Goal: Obtain resource: Obtain resource

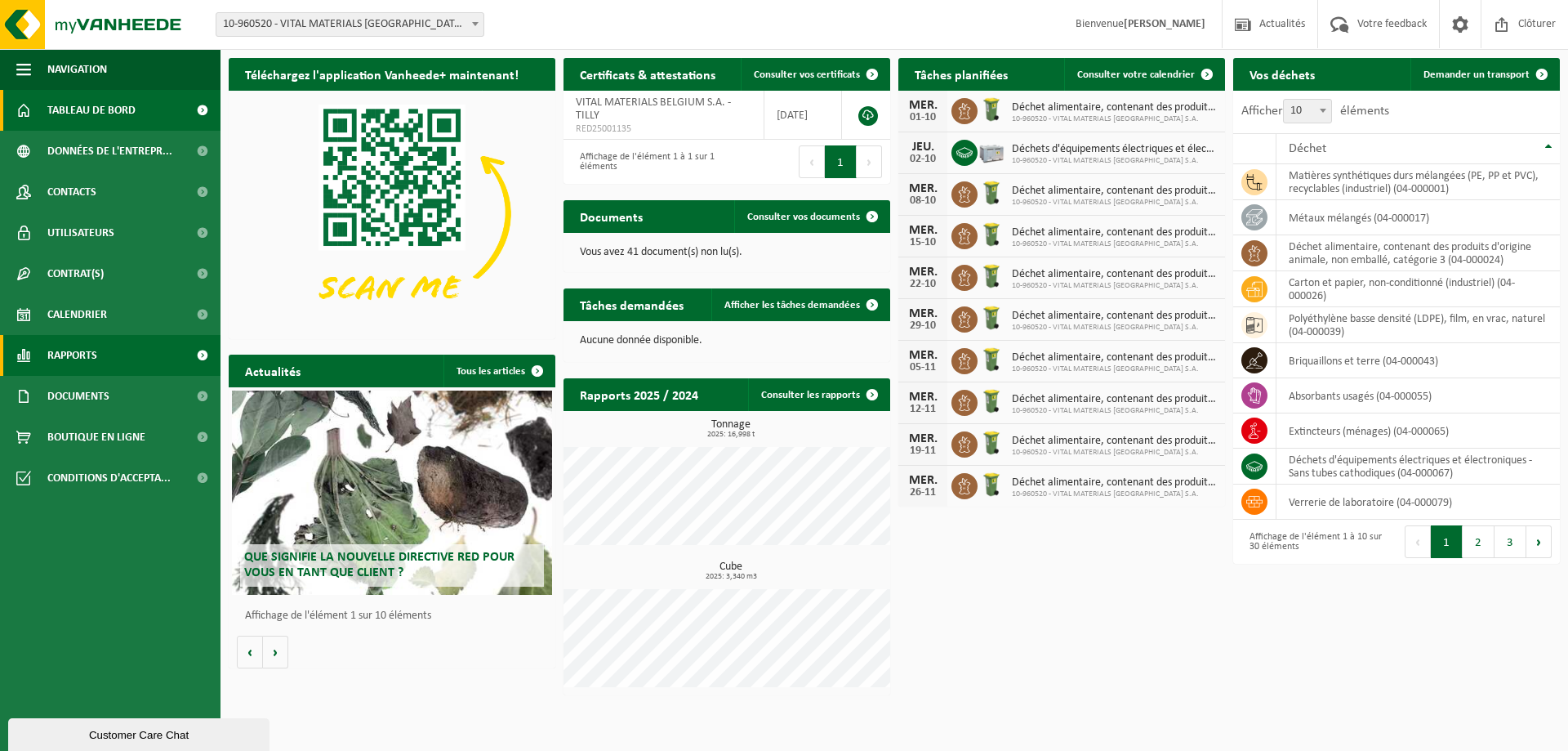
click at [124, 360] on link "Rapports" at bounding box center [110, 355] width 221 height 40
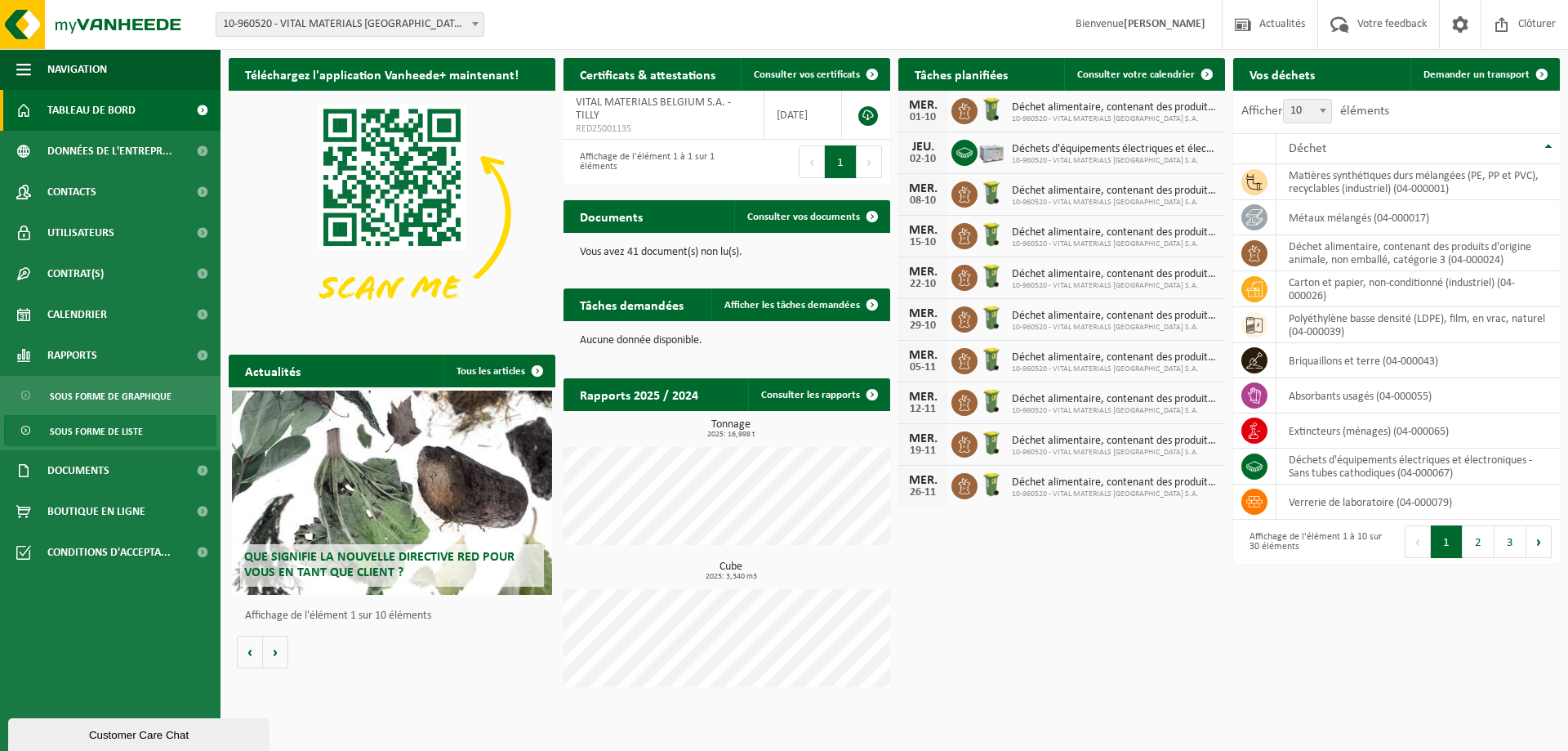
click at [102, 449] on ul "Navigation Actualités Votre feedback Clôturer Tableau de bord Données de l'entr…" at bounding box center [110, 399] width 221 height 702
click at [102, 444] on span "Sous forme de liste" at bounding box center [96, 432] width 93 height 31
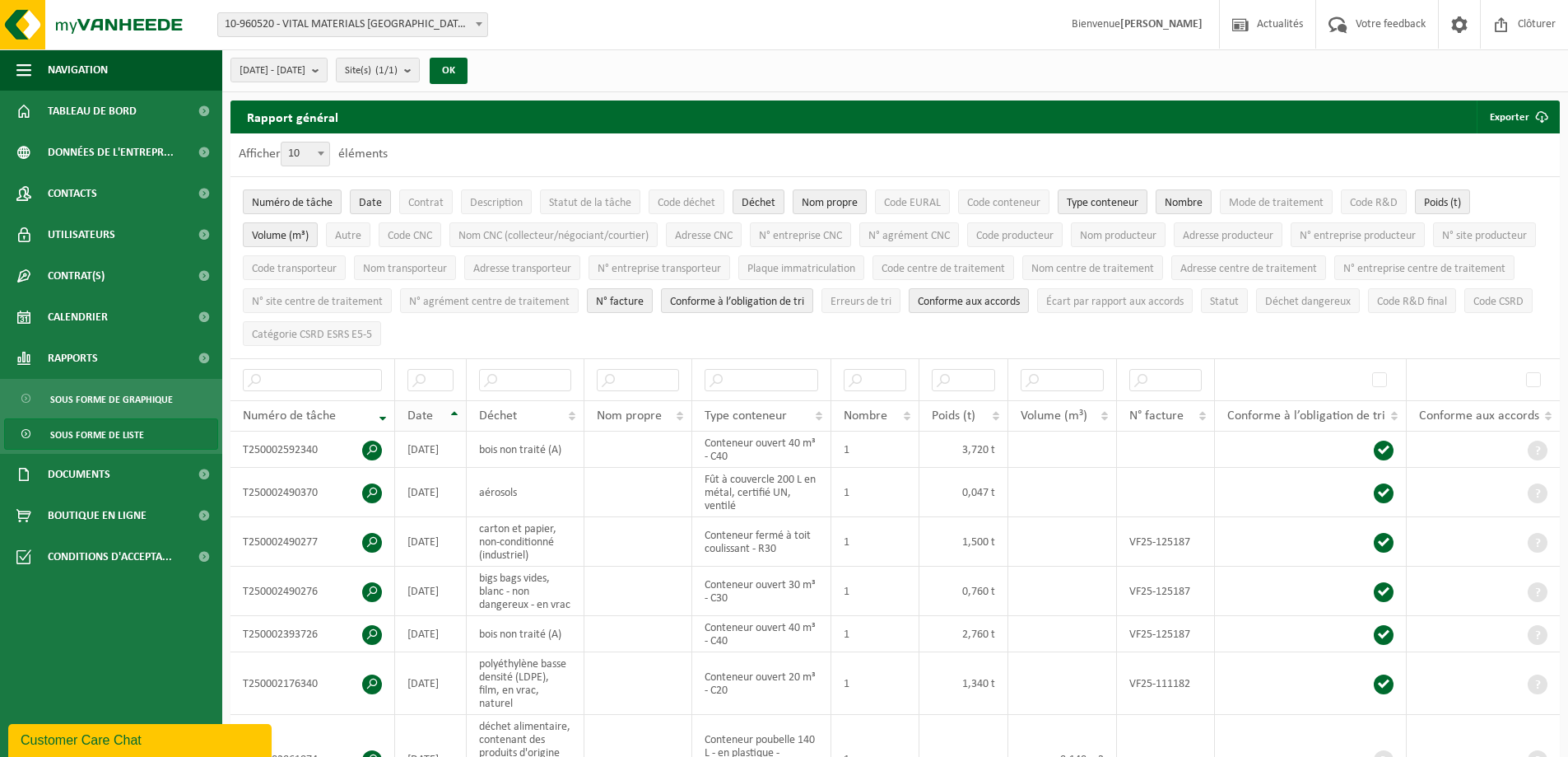
click at [458, 406] on th "Date" at bounding box center [430, 416] width 71 height 32
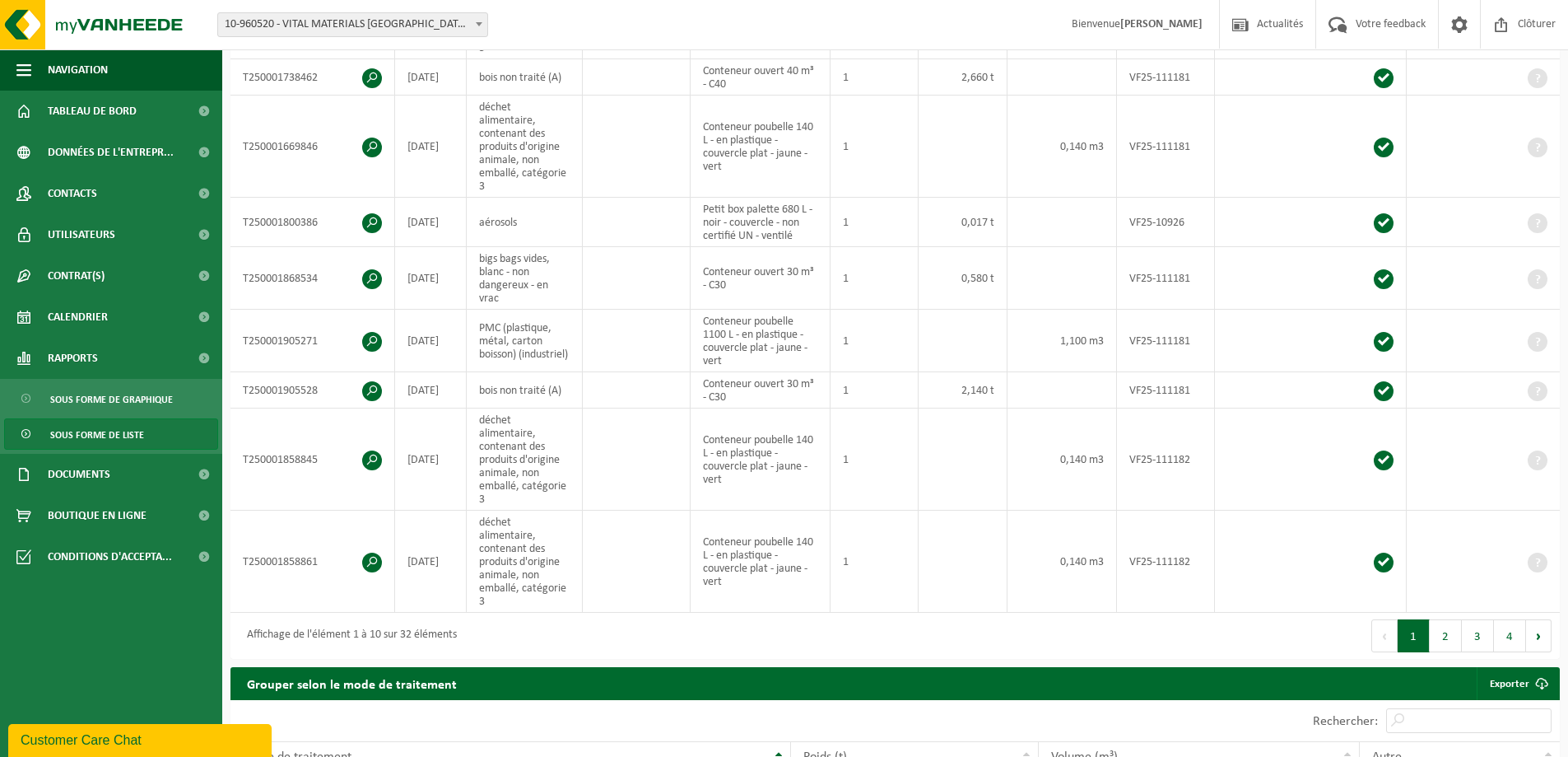
click at [1499, 620] on button "4" at bounding box center [1510, 636] width 32 height 33
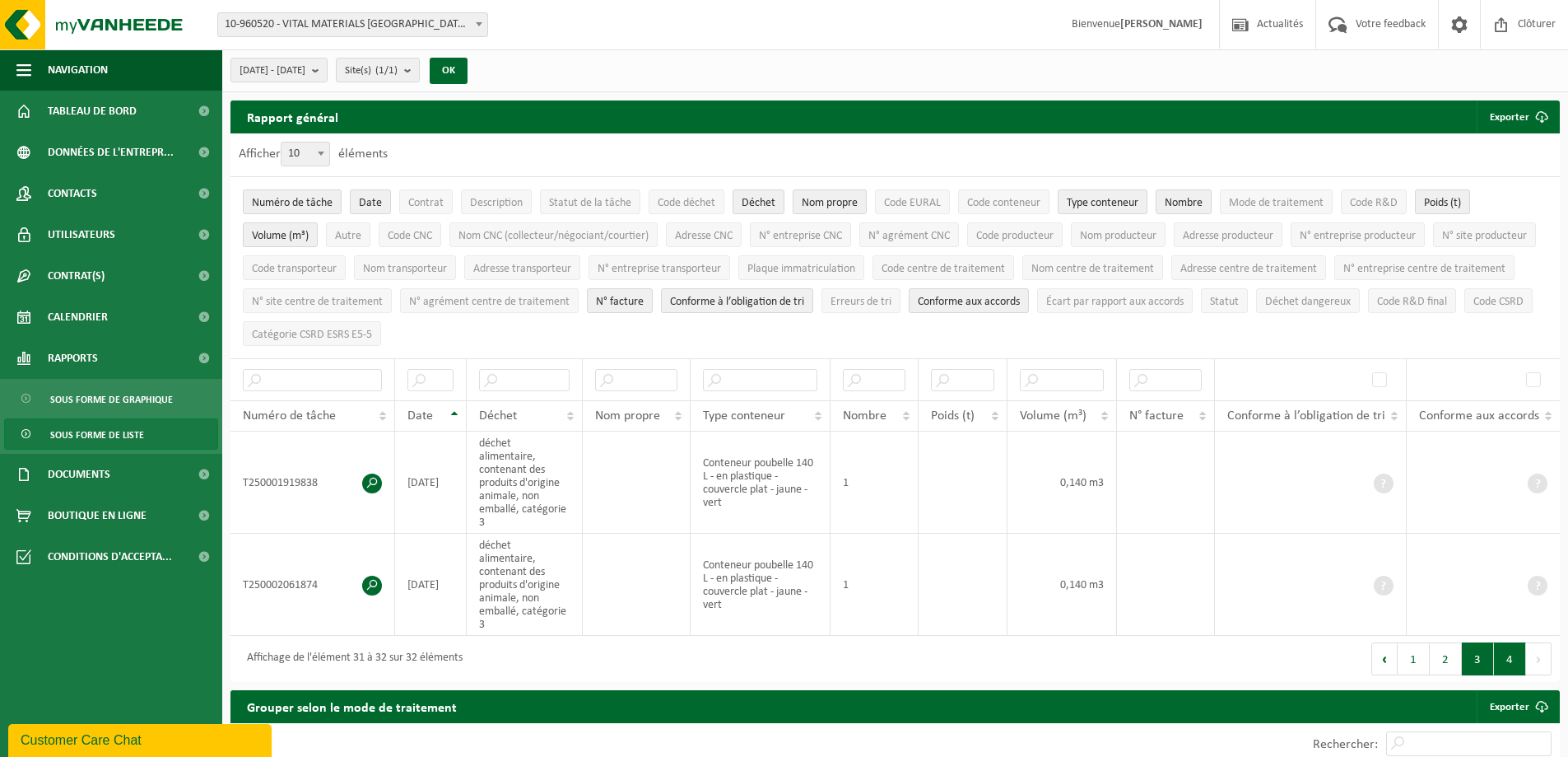
click at [1482, 642] on button "3" at bounding box center [1478, 659] width 32 height 33
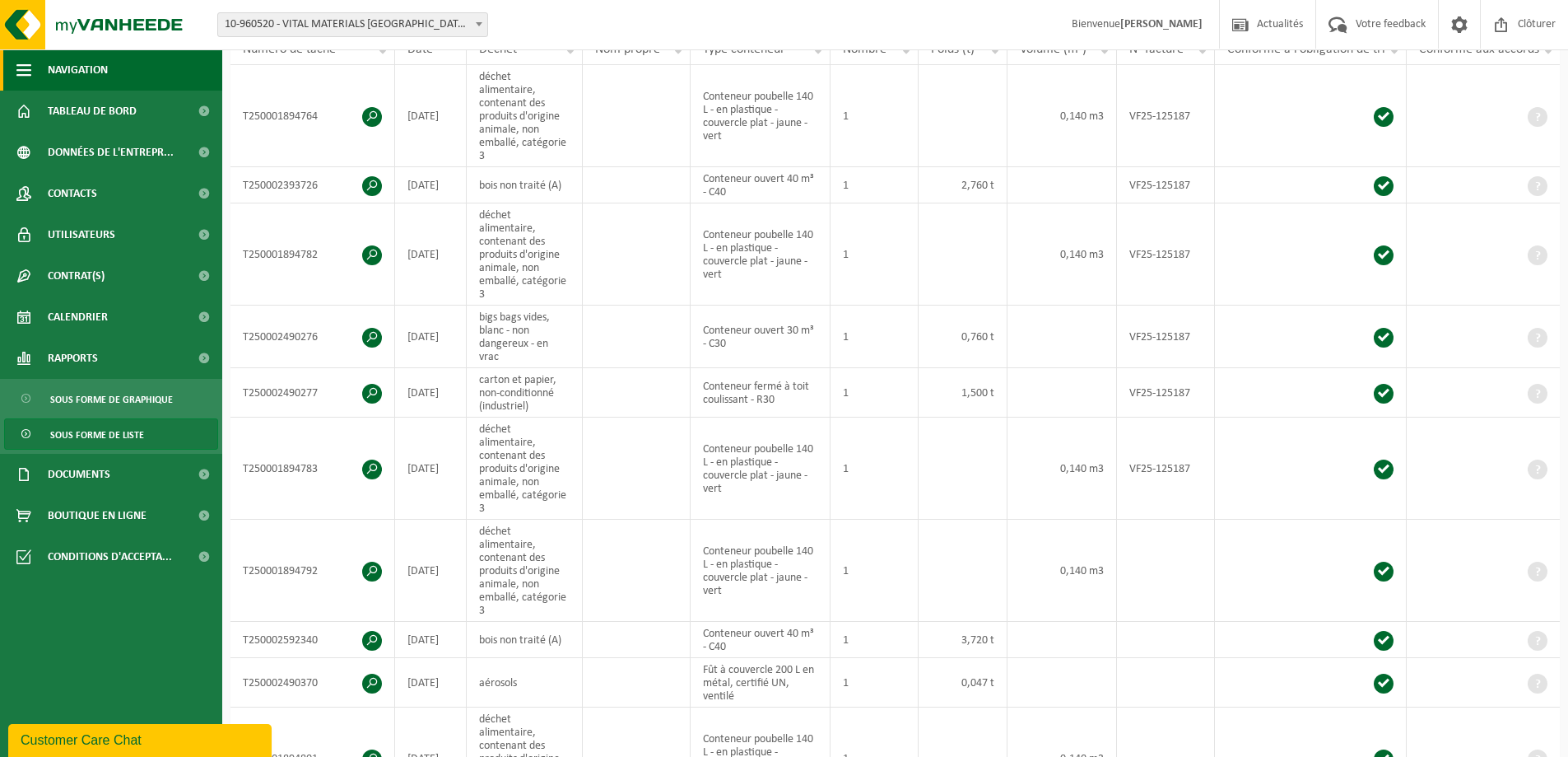
scroll to position [222, 0]
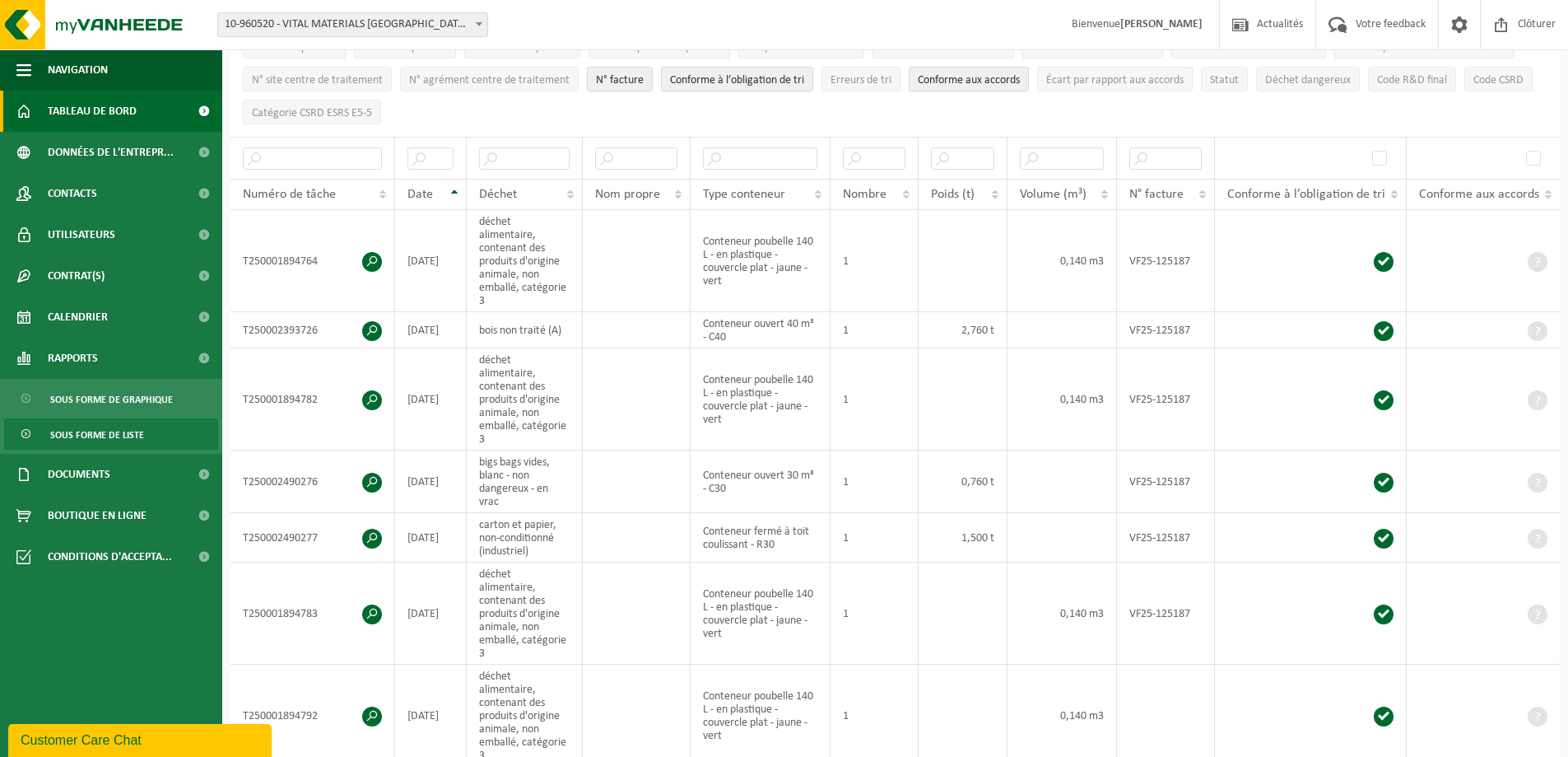
click at [86, 107] on span "Tableau de bord" at bounding box center [92, 111] width 89 height 41
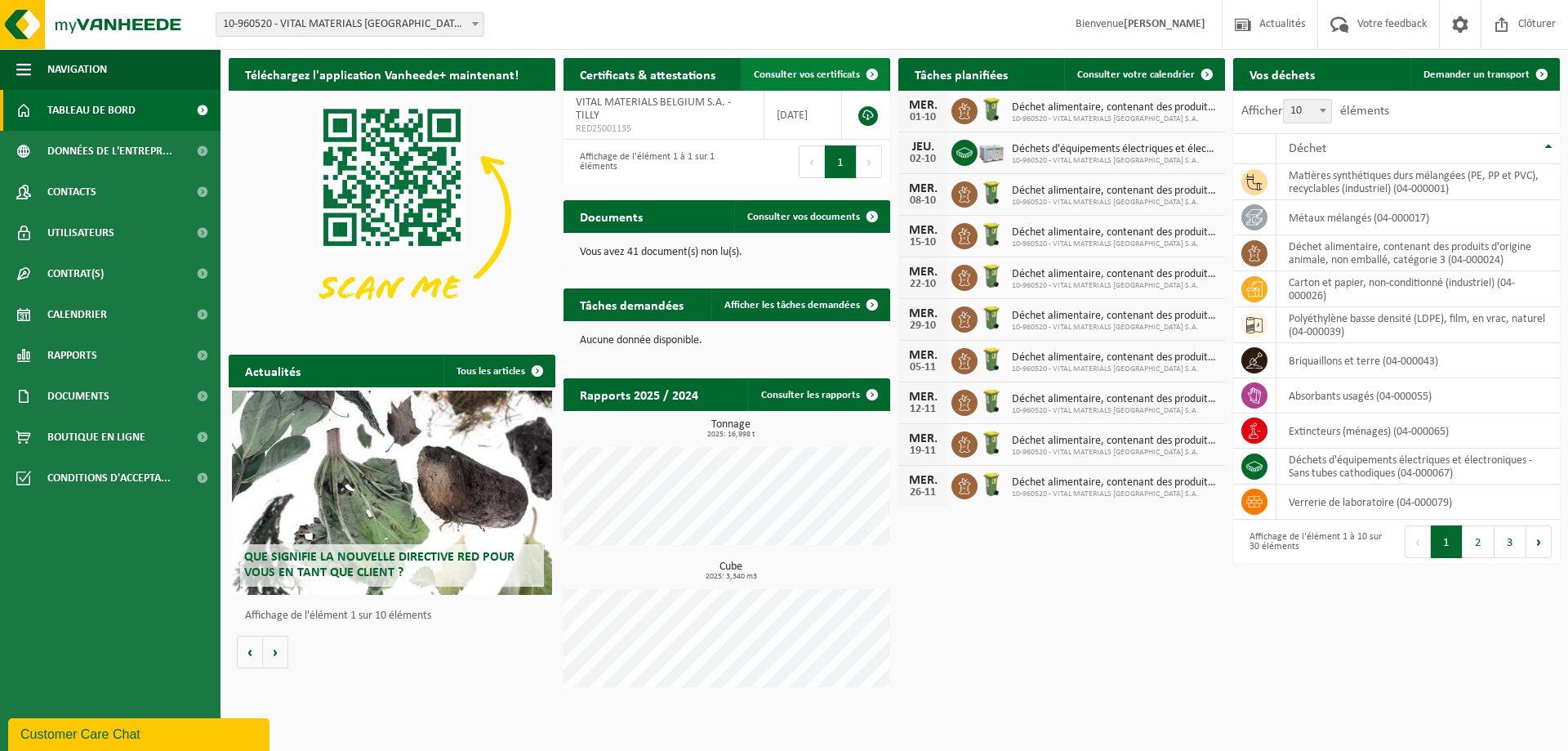
click at [797, 73] on span "Consulter vos certificats" at bounding box center [806, 75] width 106 height 11
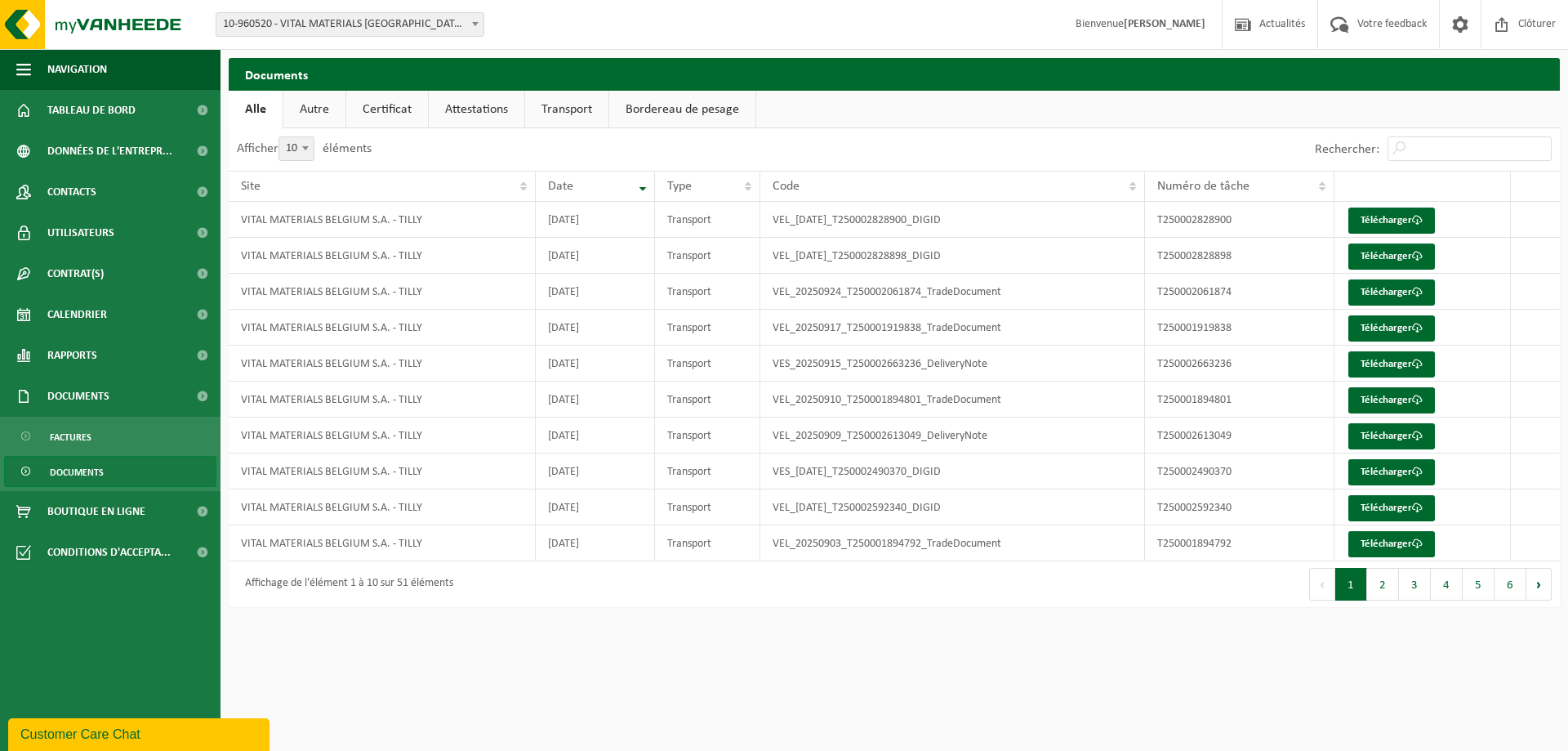
click at [494, 115] on link "Attestations" at bounding box center [477, 110] width 96 height 38
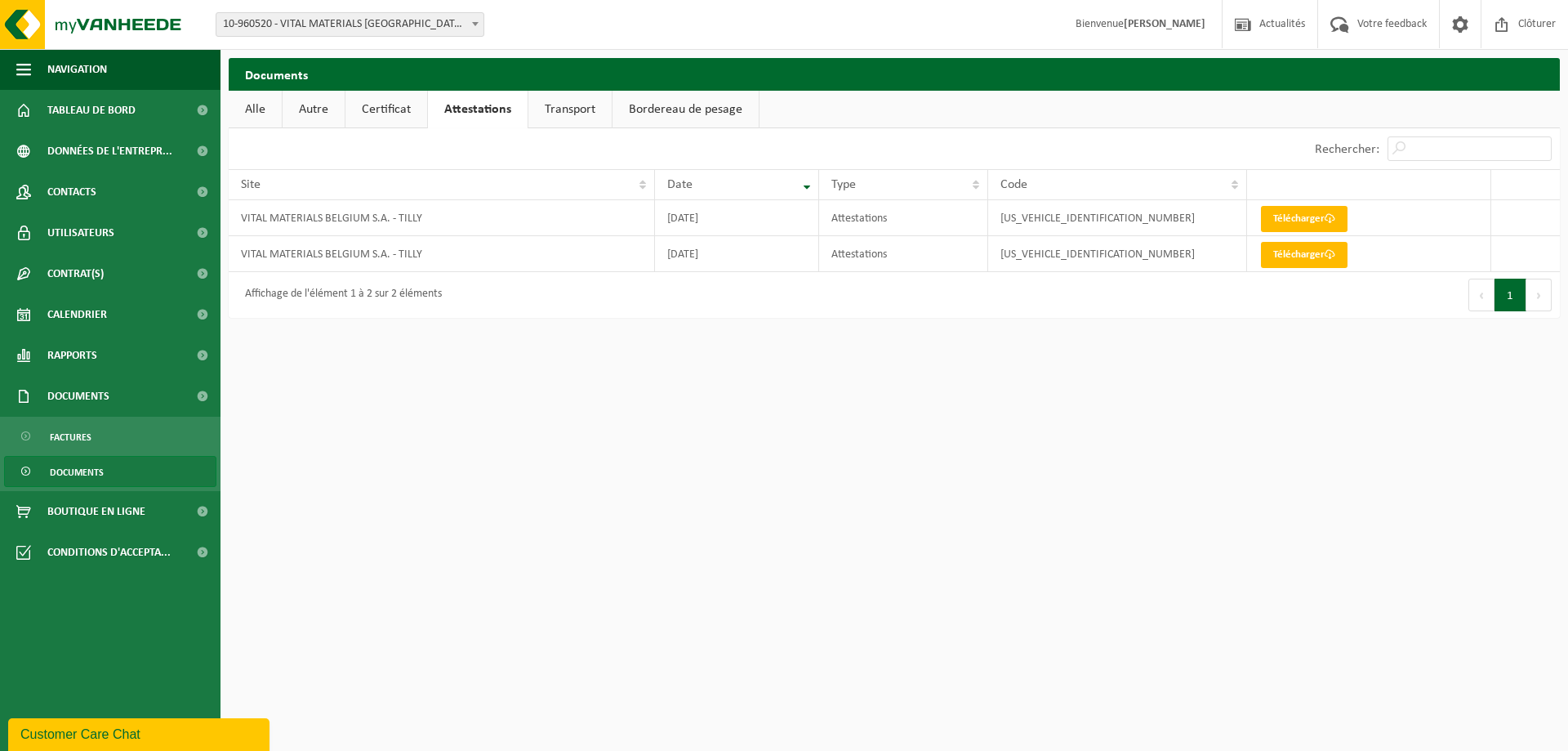
click at [389, 111] on link "Certificat" at bounding box center [386, 110] width 82 height 38
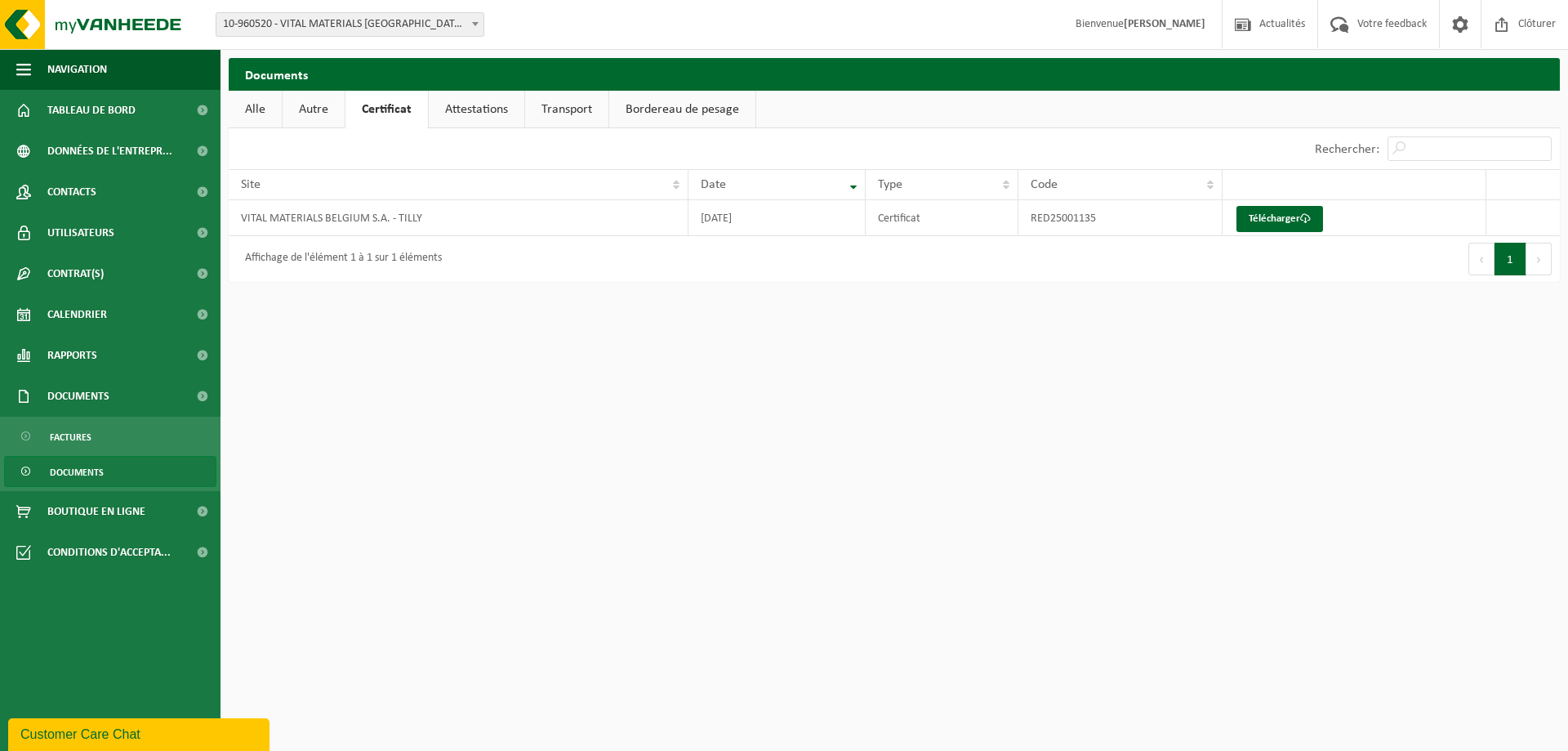
click at [307, 104] on link "Autre" at bounding box center [313, 110] width 62 height 38
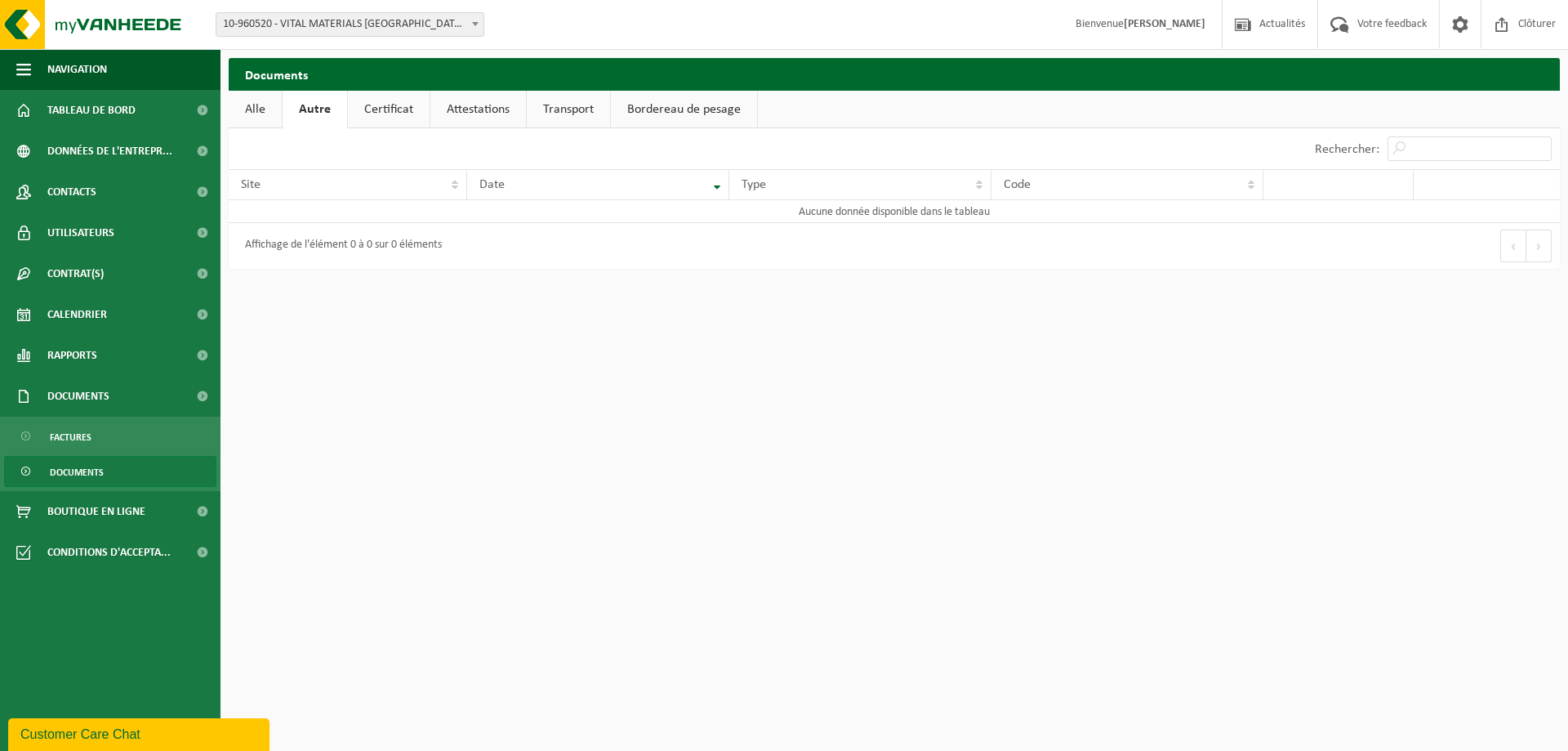
click at [406, 116] on link "Certificat" at bounding box center [388, 110] width 82 height 38
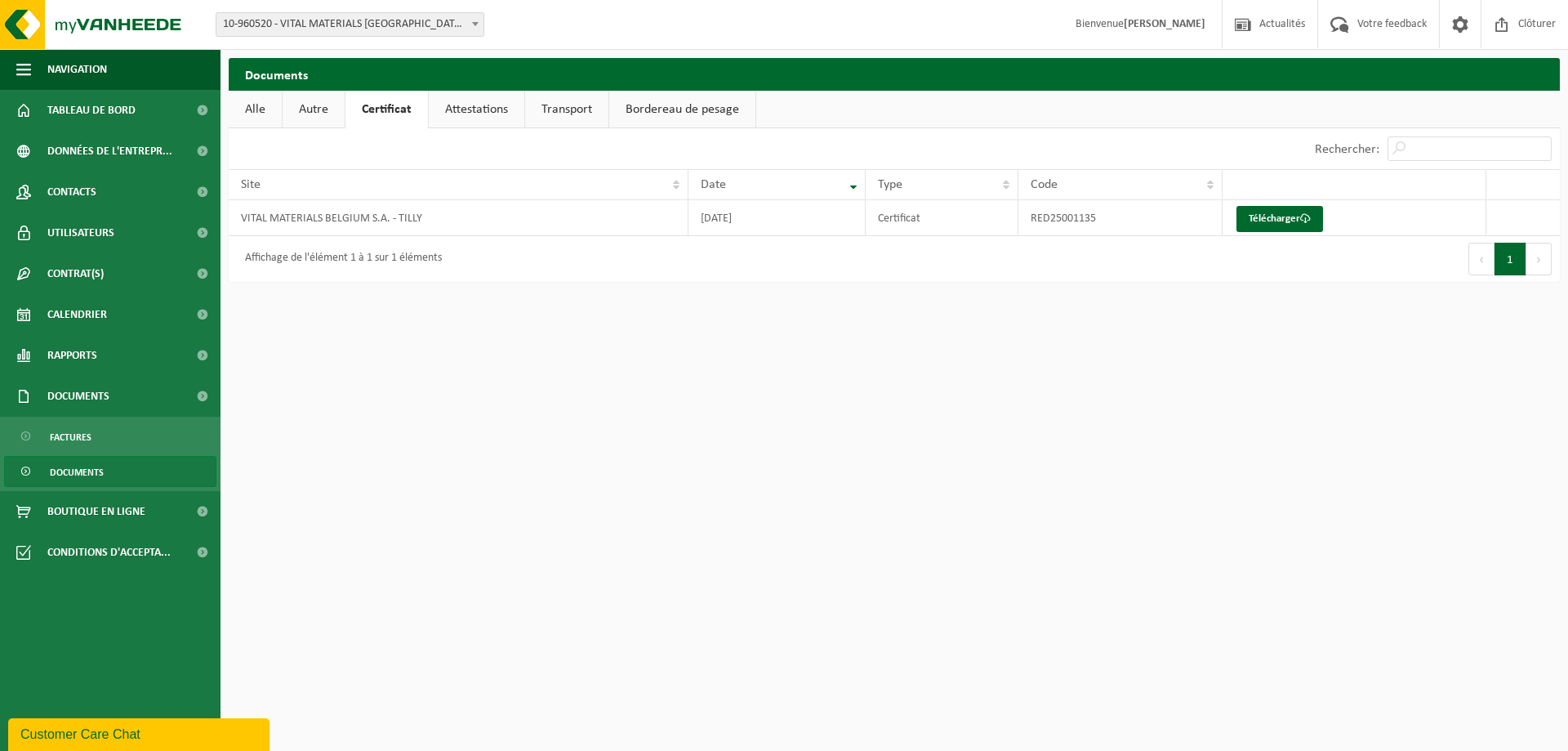
click at [502, 116] on link "Attestations" at bounding box center [477, 110] width 96 height 38
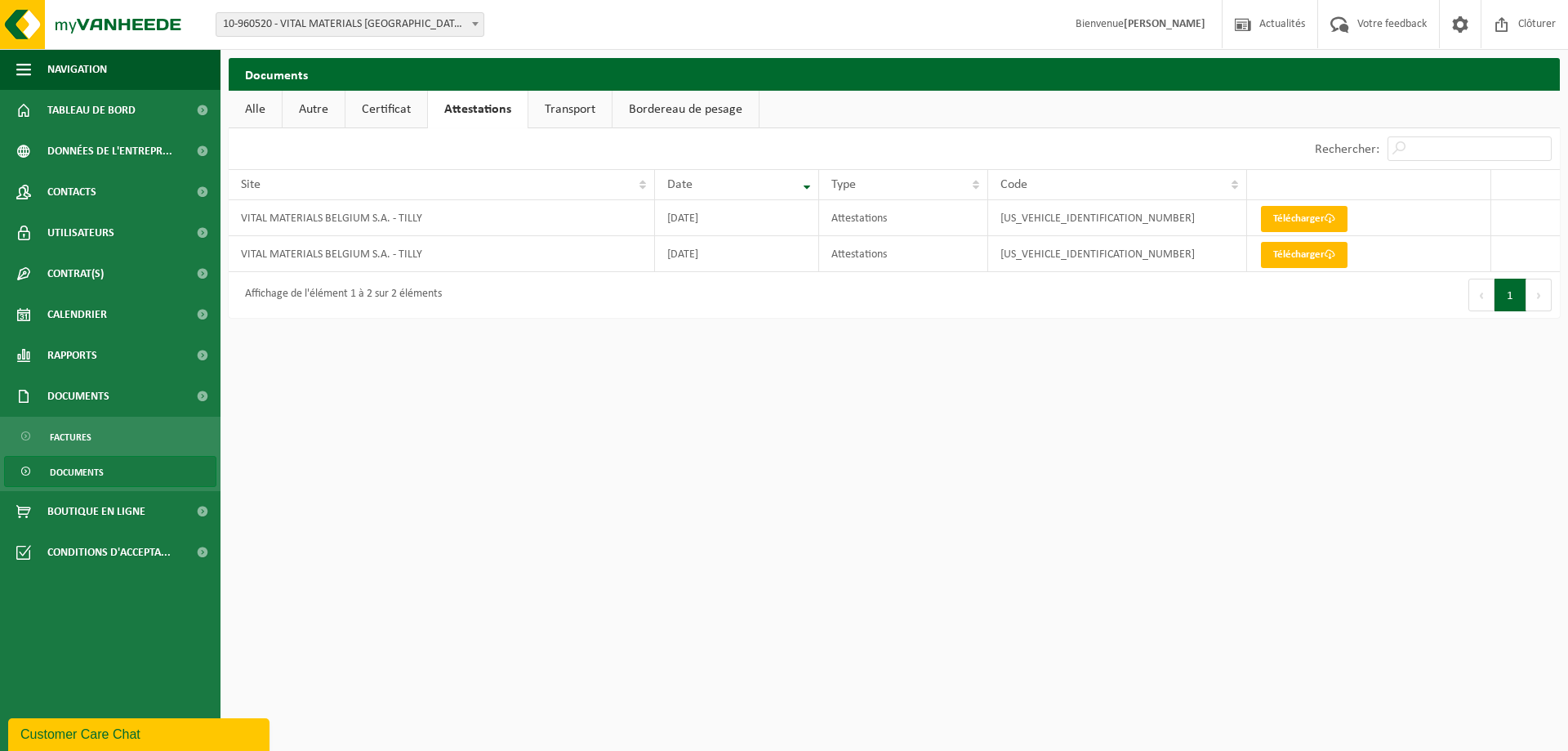
click at [576, 111] on link "Transport" at bounding box center [570, 110] width 84 height 38
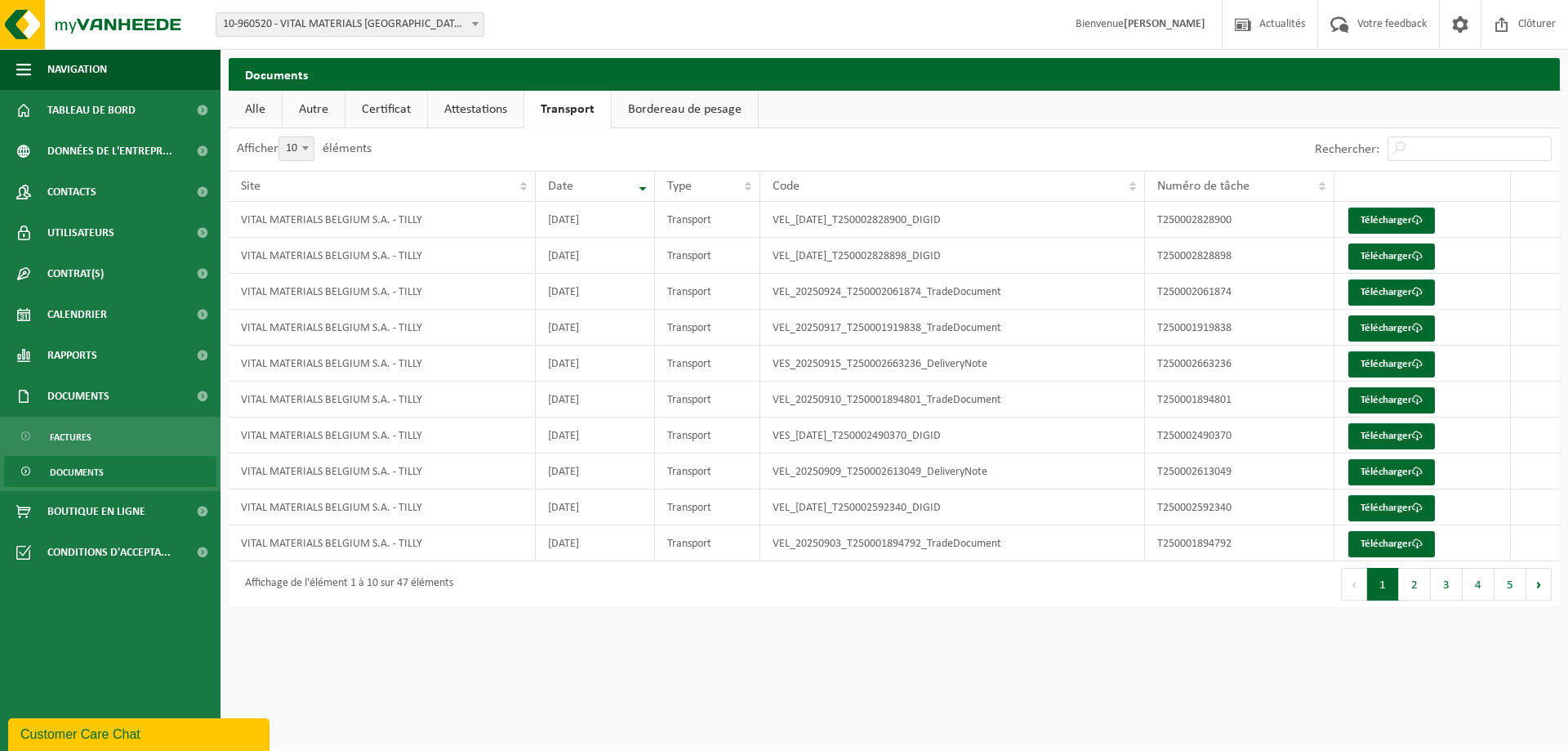
click at [472, 111] on link "Attestations" at bounding box center [476, 110] width 96 height 38
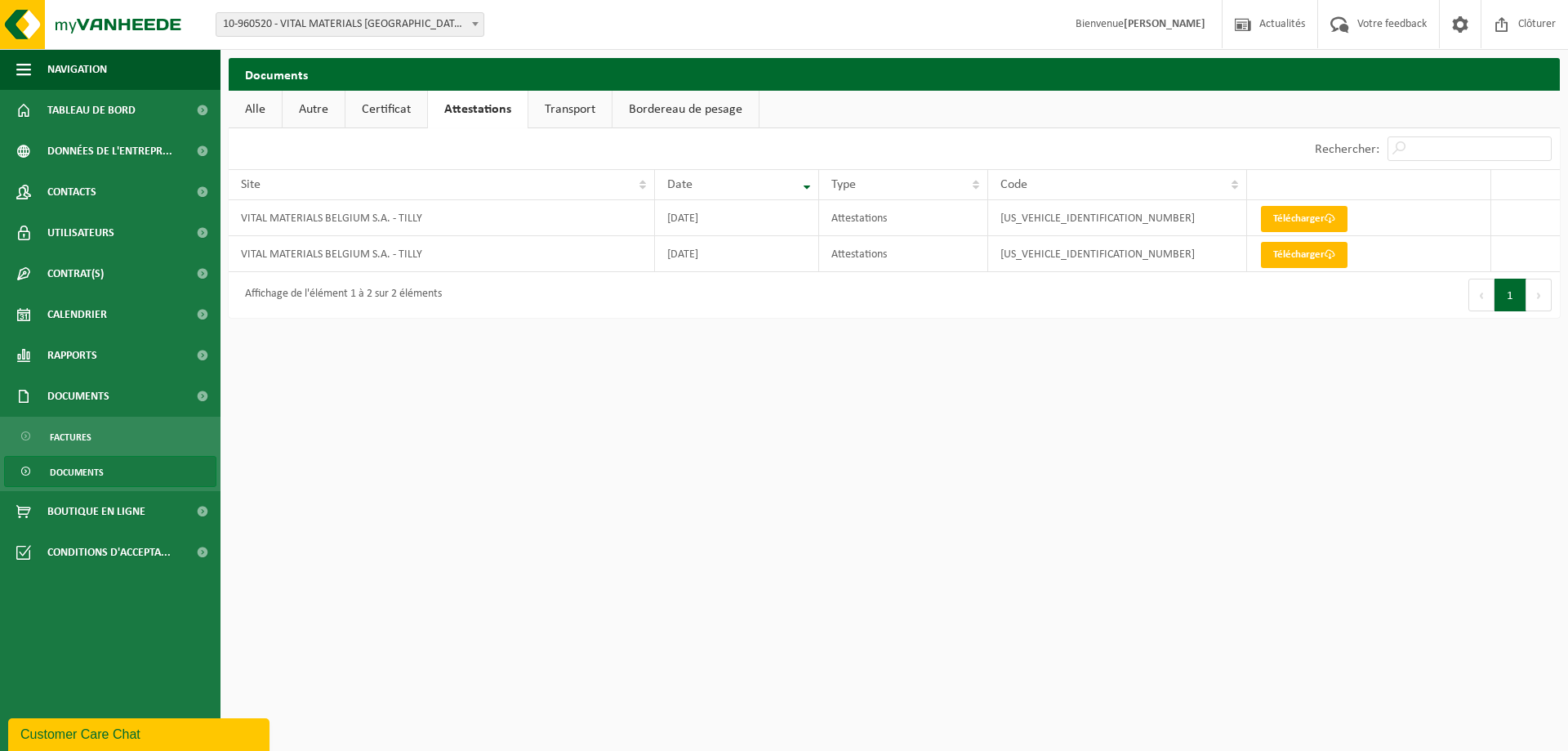
click at [382, 104] on link "Certificat" at bounding box center [386, 110] width 82 height 38
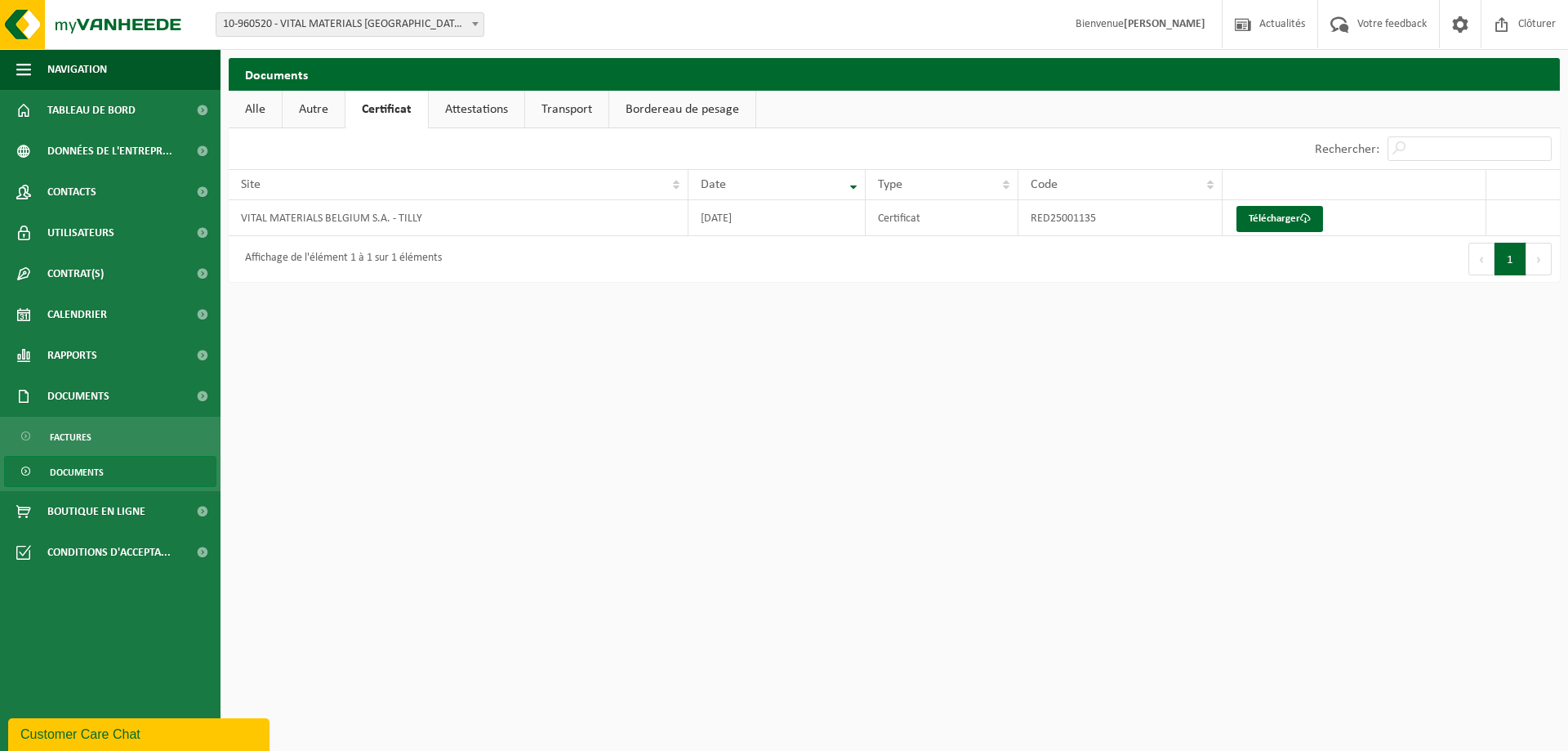
click at [284, 104] on link "Autre" at bounding box center [313, 110] width 62 height 38
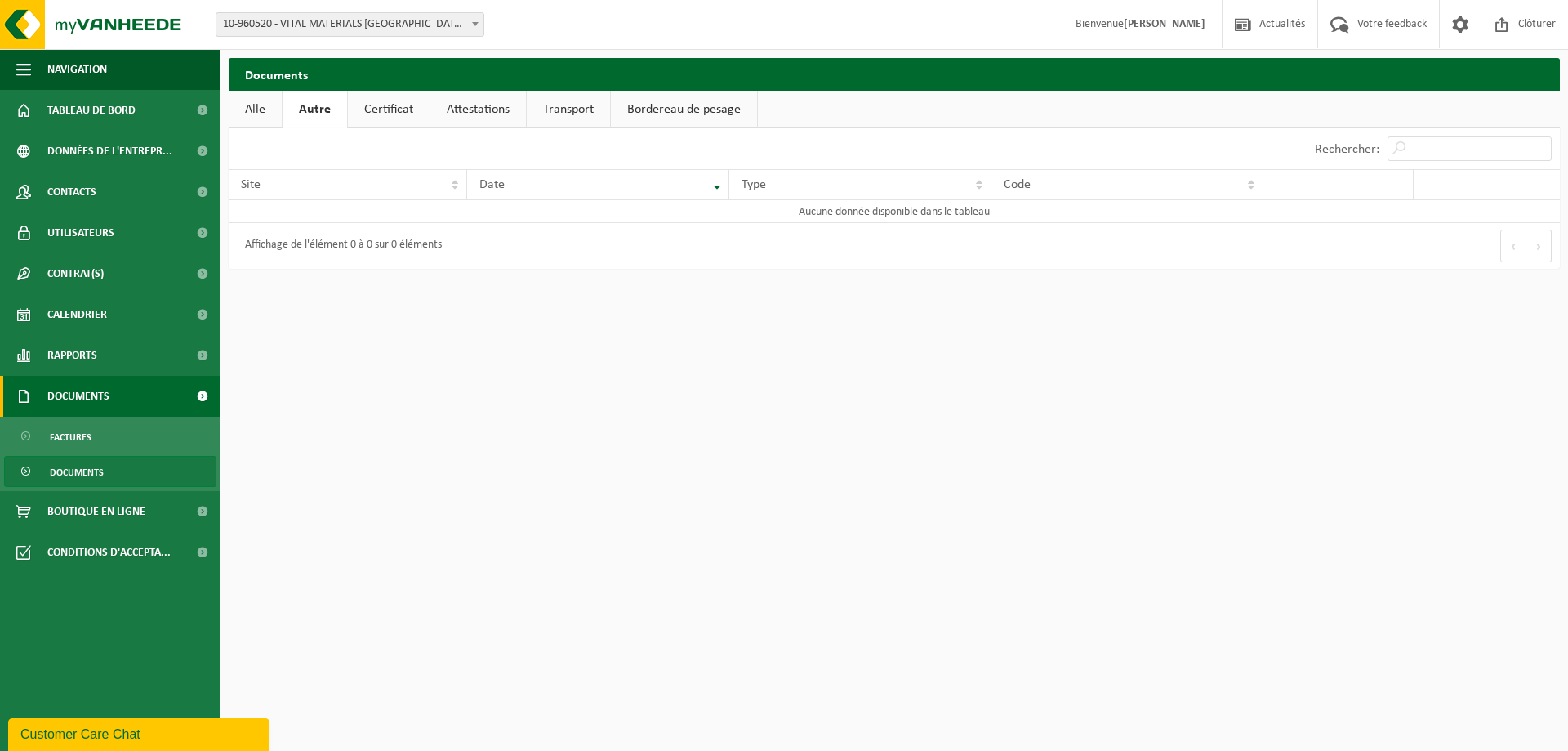
click at [107, 410] on span "Documents" at bounding box center [77, 396] width 62 height 40
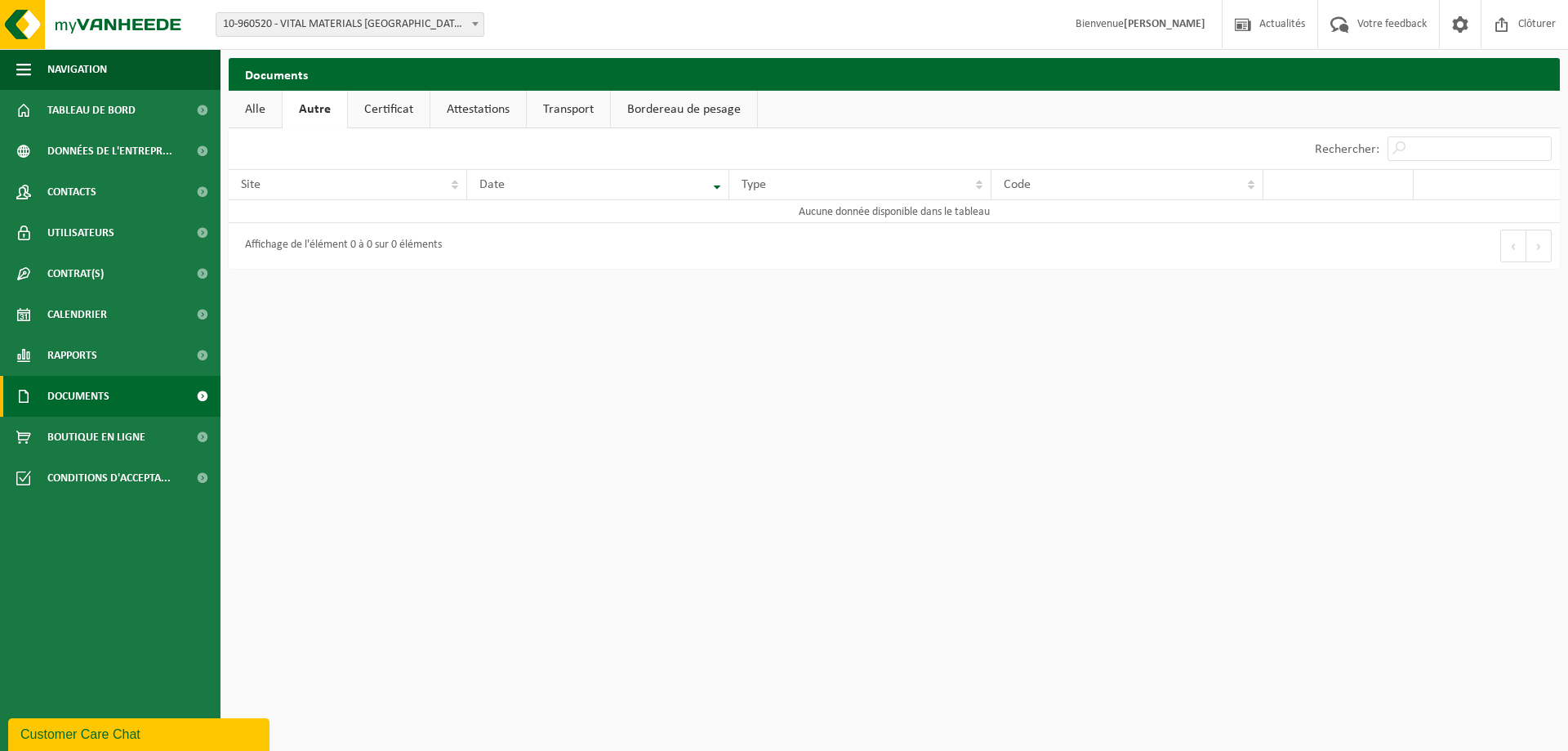
click at [103, 392] on span "Documents" at bounding box center [77, 396] width 62 height 40
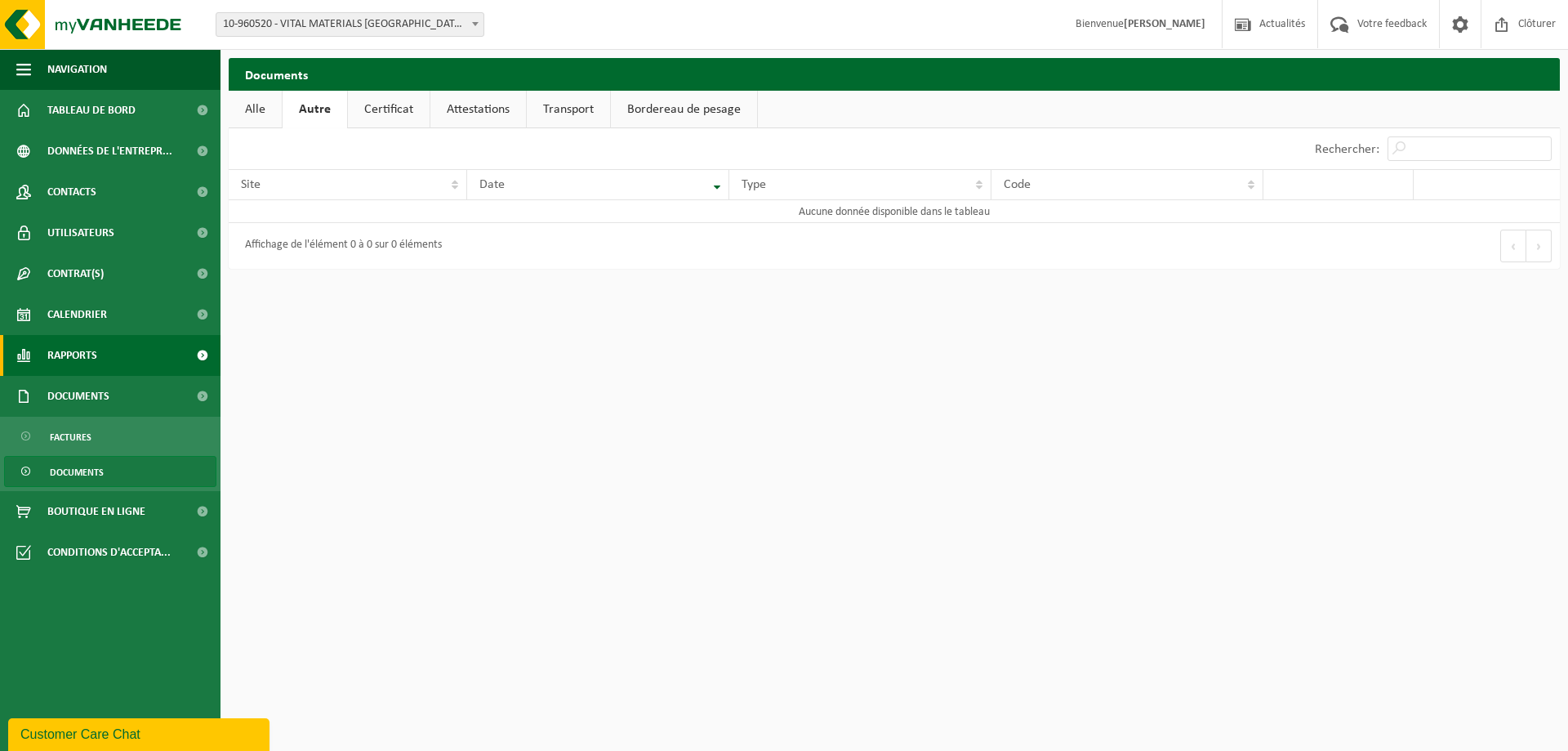
click at [99, 356] on link "Rapports" at bounding box center [110, 355] width 221 height 40
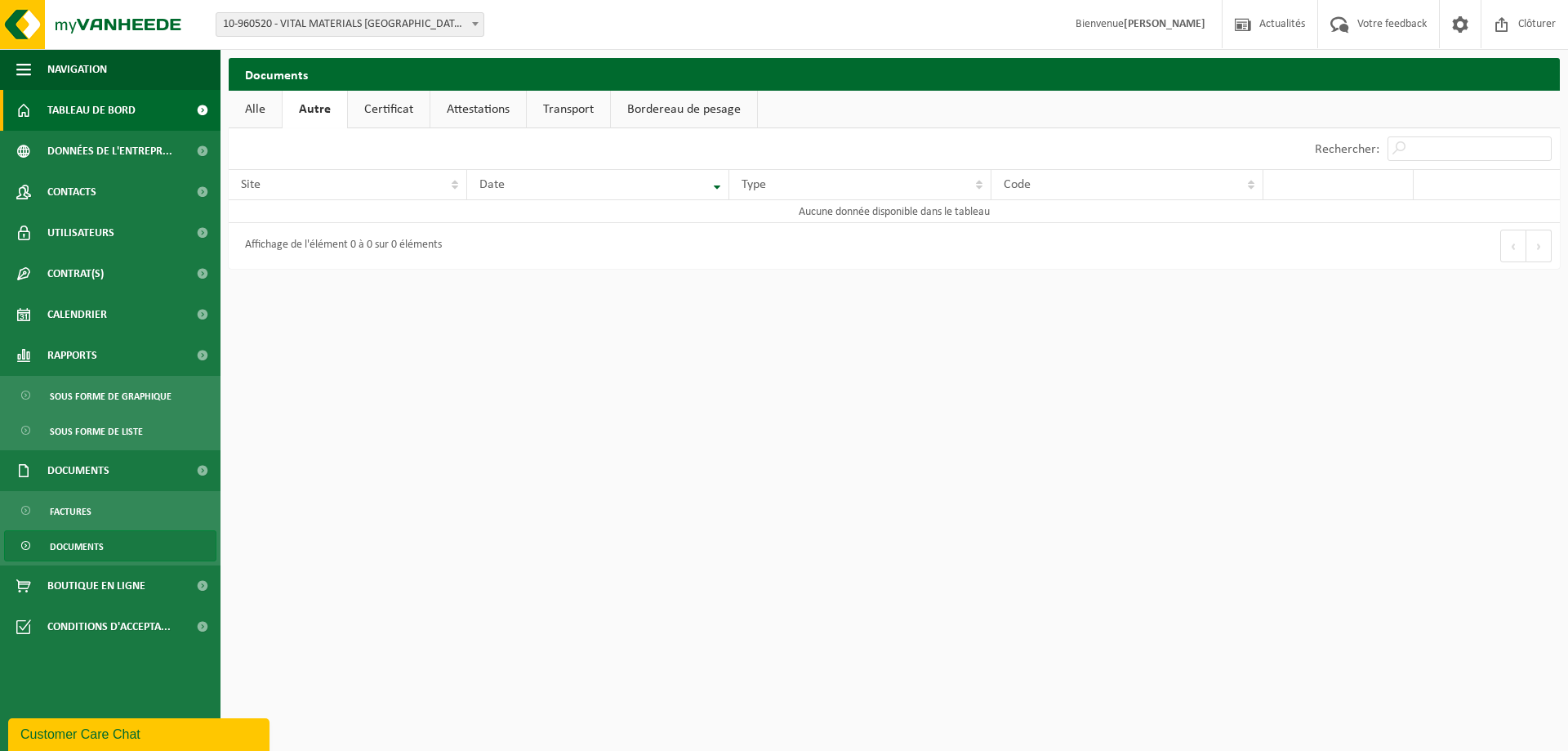
click at [82, 101] on span "Tableau de bord" at bounding box center [91, 110] width 88 height 40
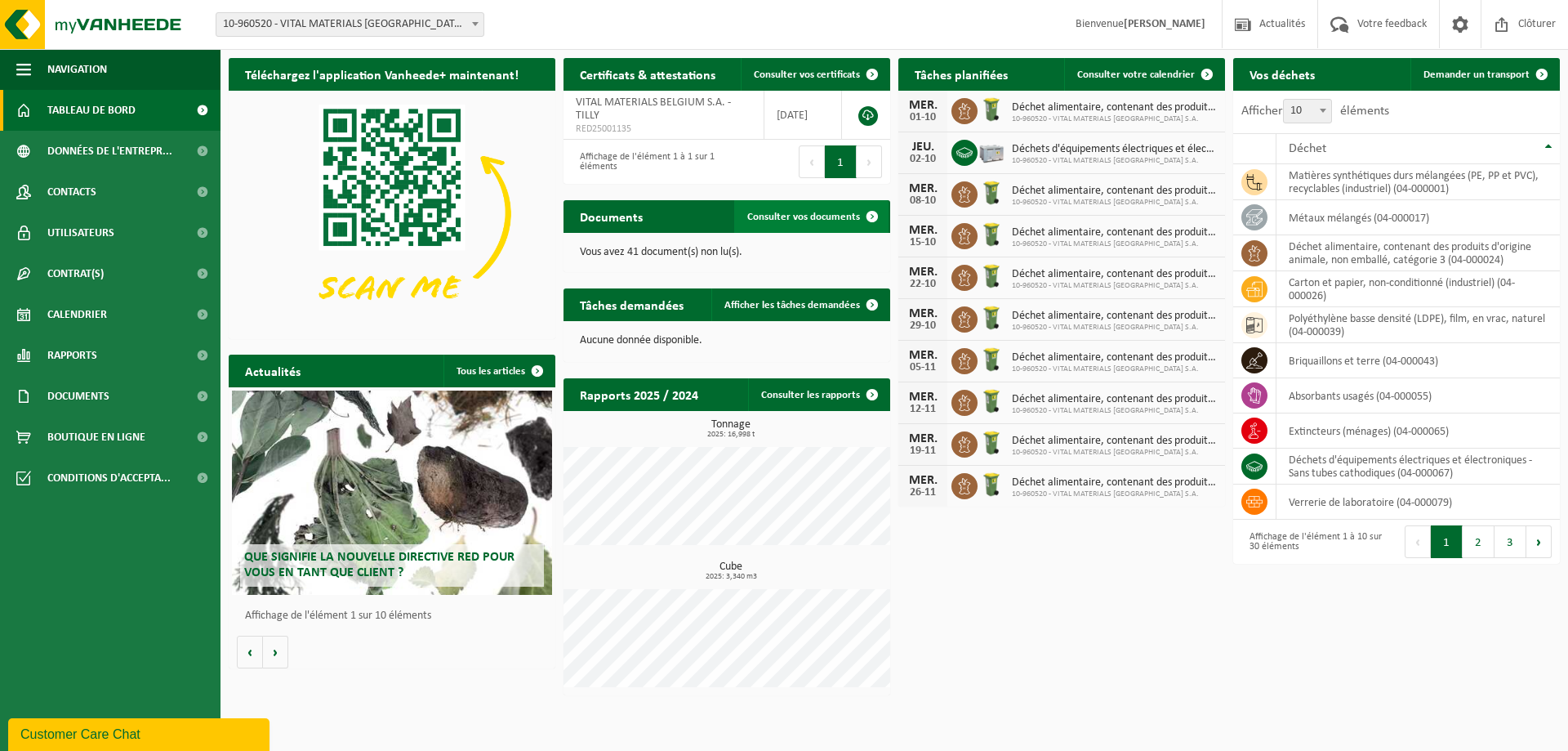
click at [781, 215] on span "Consulter vos documents" at bounding box center [803, 217] width 113 height 11
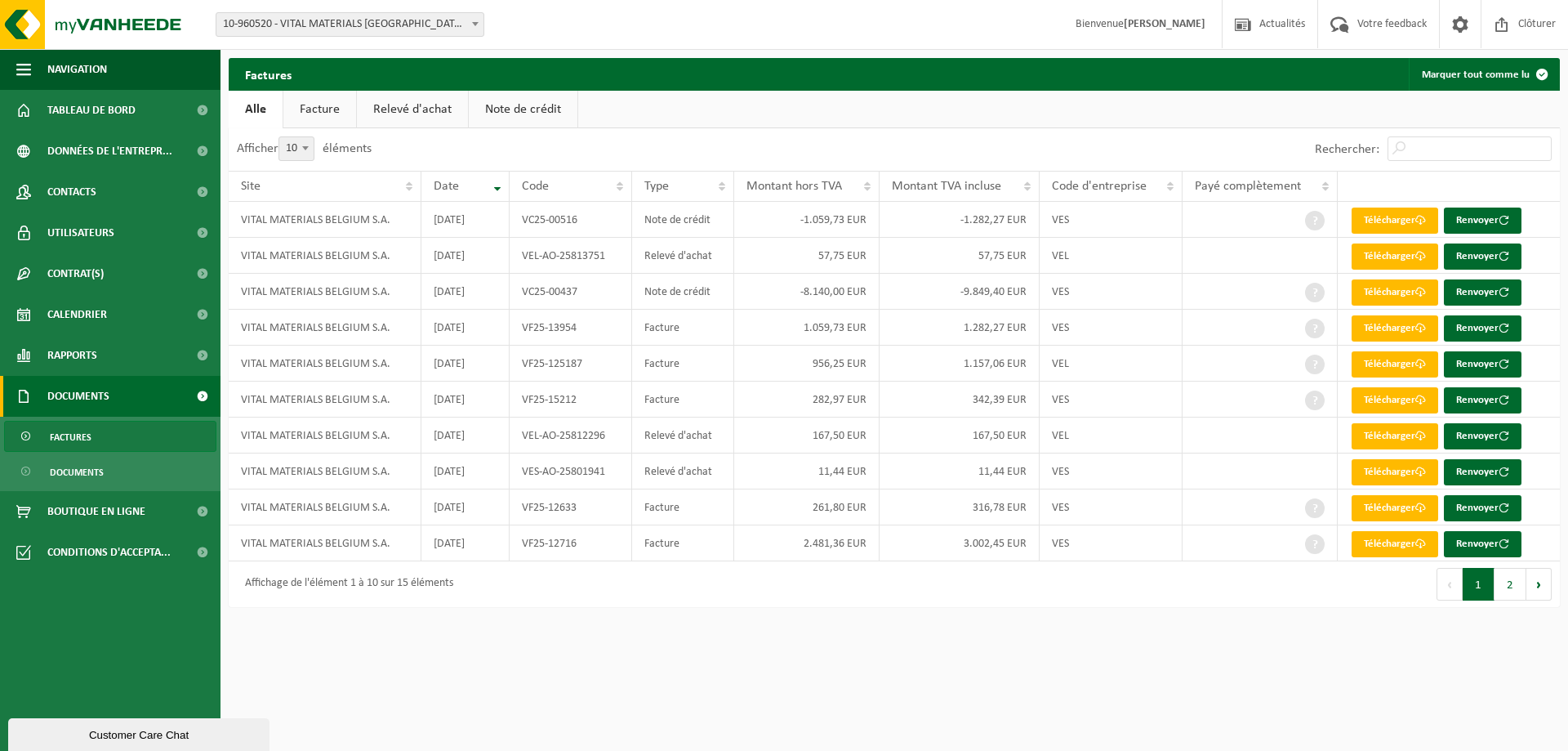
click at [331, 113] on link "Facture" at bounding box center [319, 110] width 73 height 38
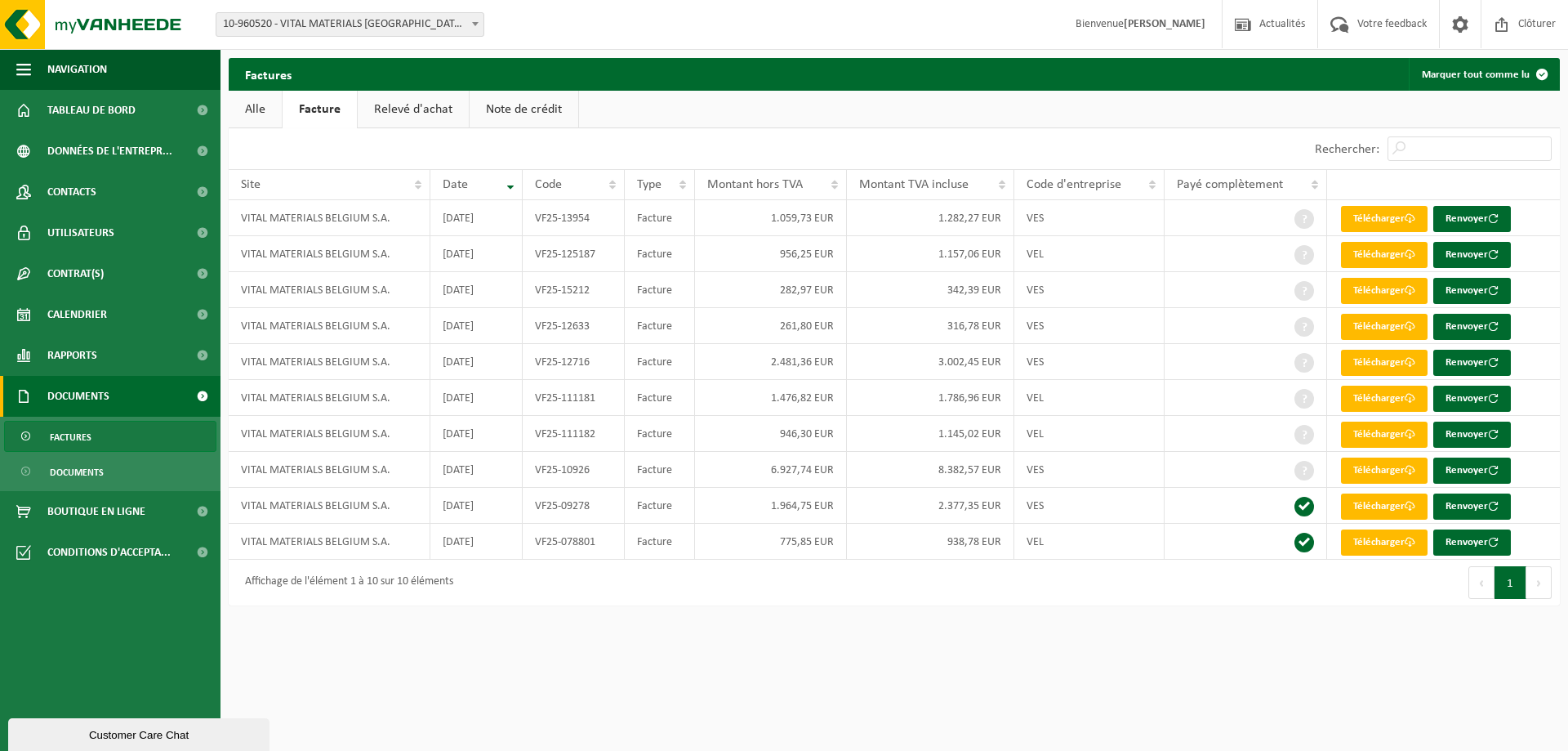
click at [424, 115] on link "Relevé d'achat" at bounding box center [413, 110] width 111 height 38
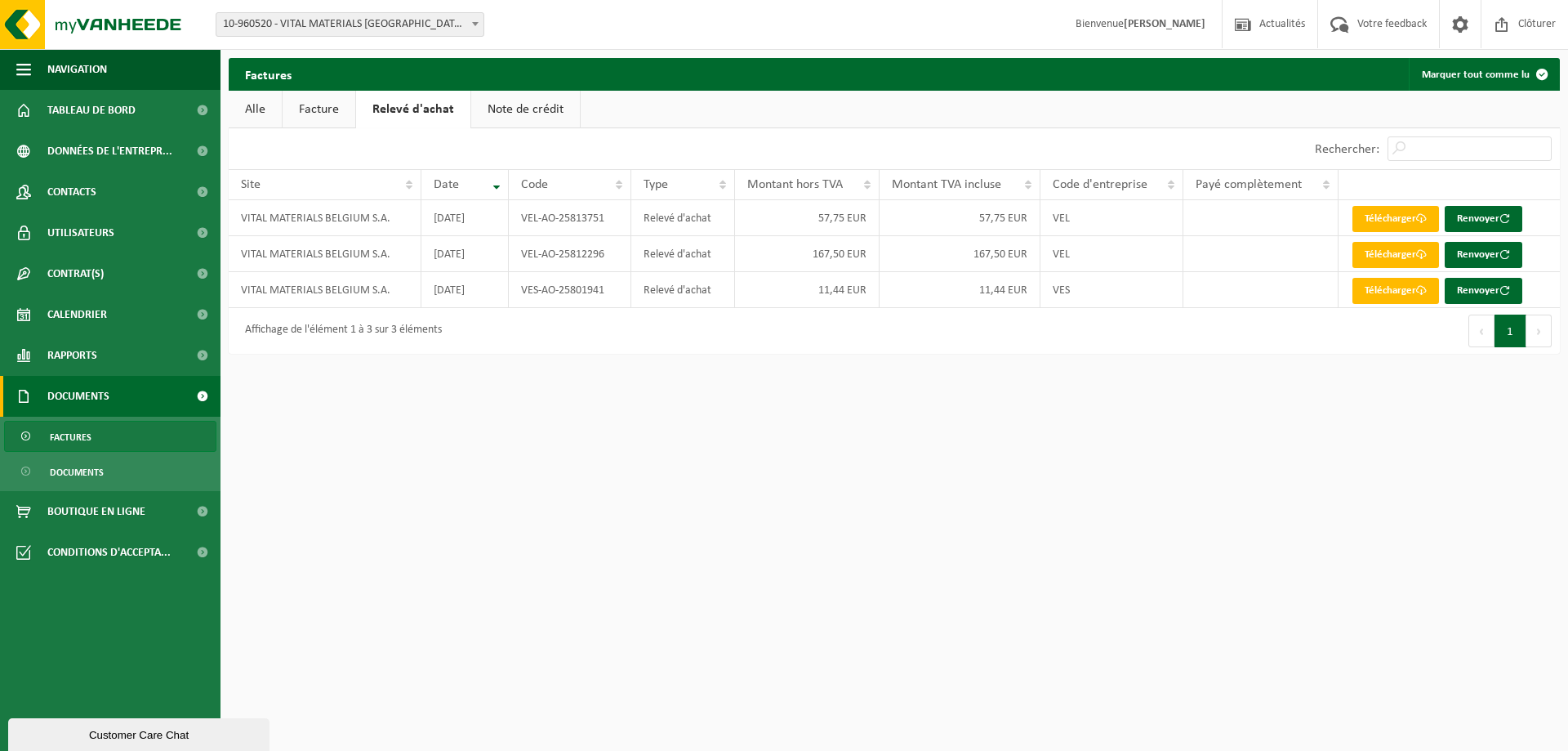
click at [531, 109] on link "Note de crédit" at bounding box center [525, 110] width 109 height 38
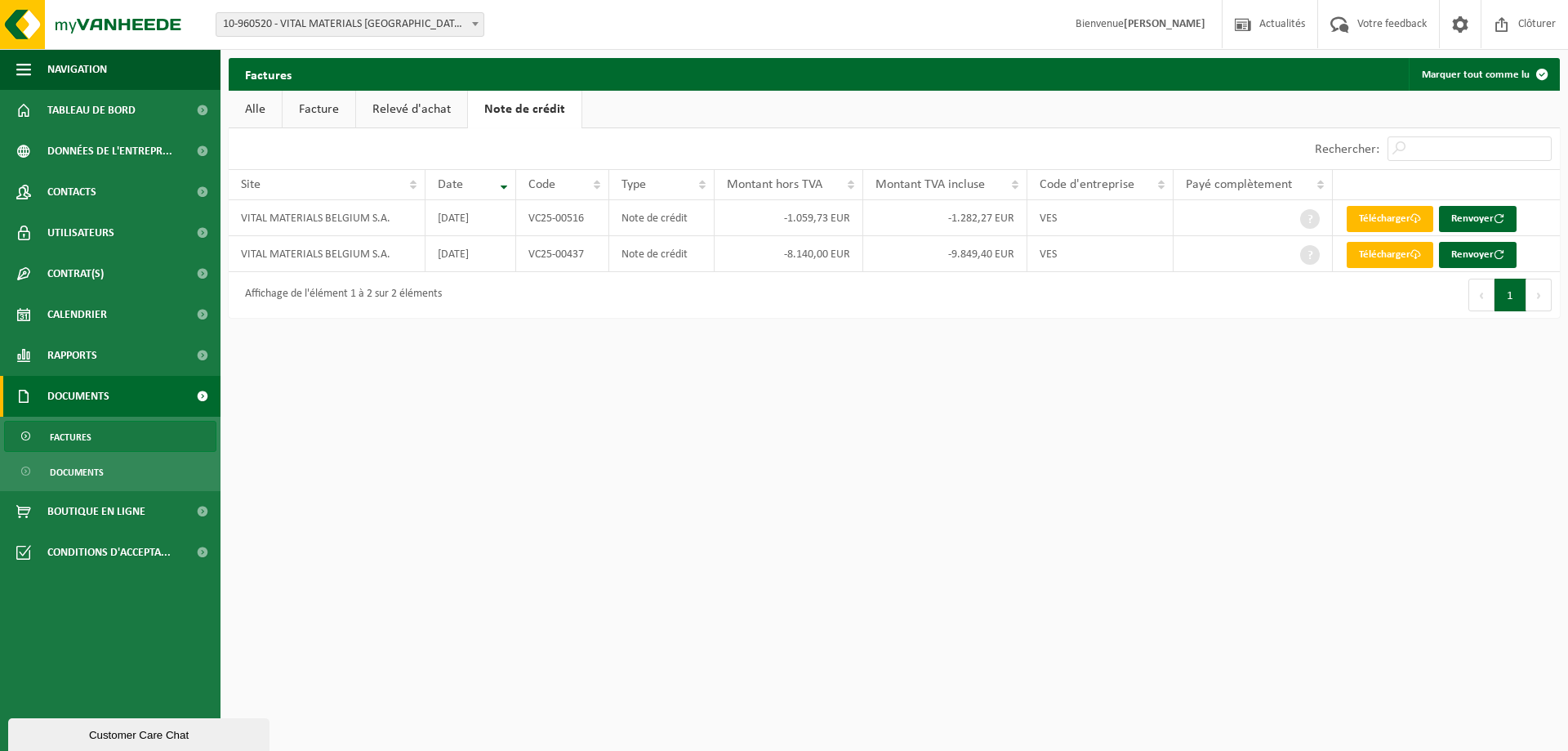
click at [336, 109] on link "Facture" at bounding box center [318, 110] width 73 height 38
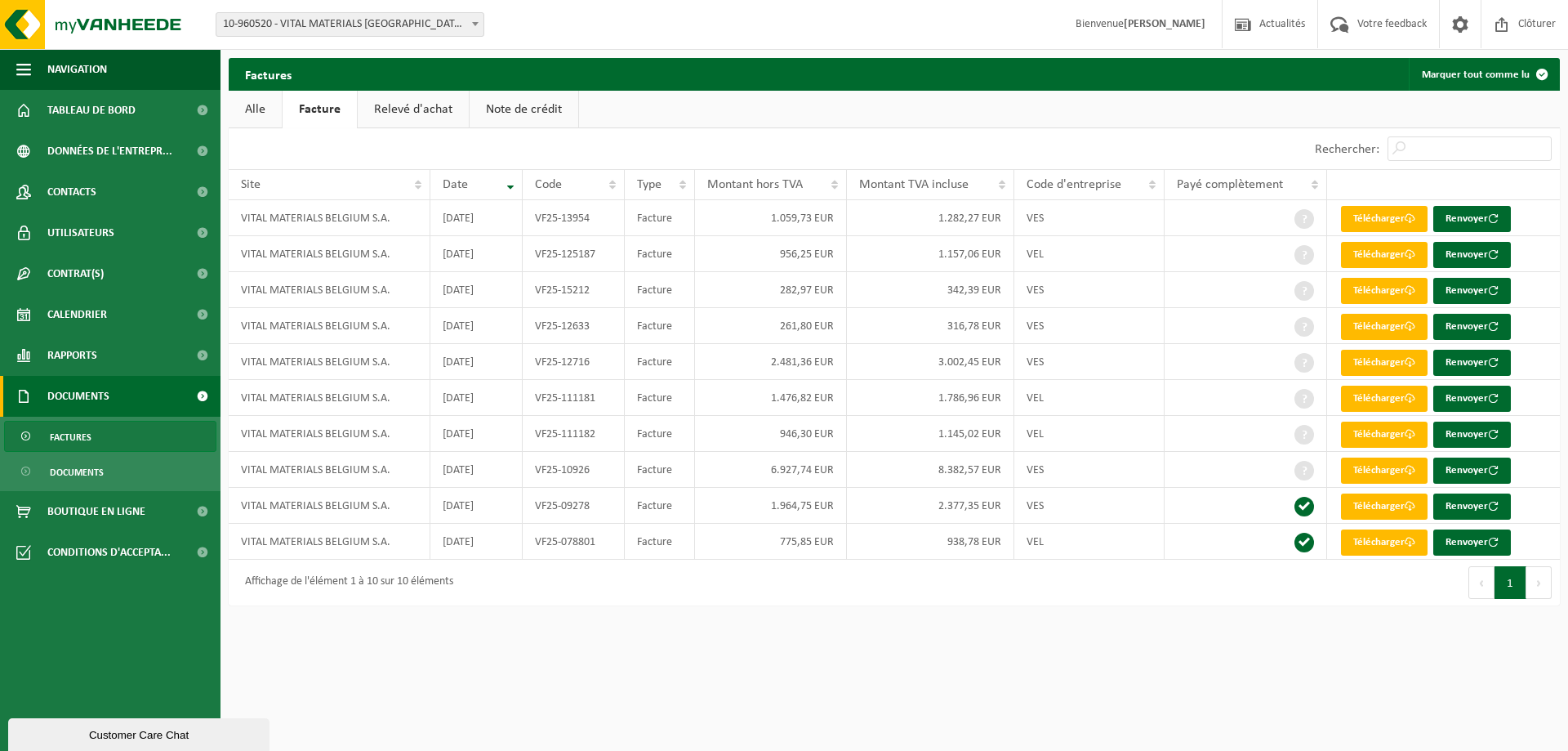
click at [438, 114] on link "Relevé d'achat" at bounding box center [413, 110] width 111 height 38
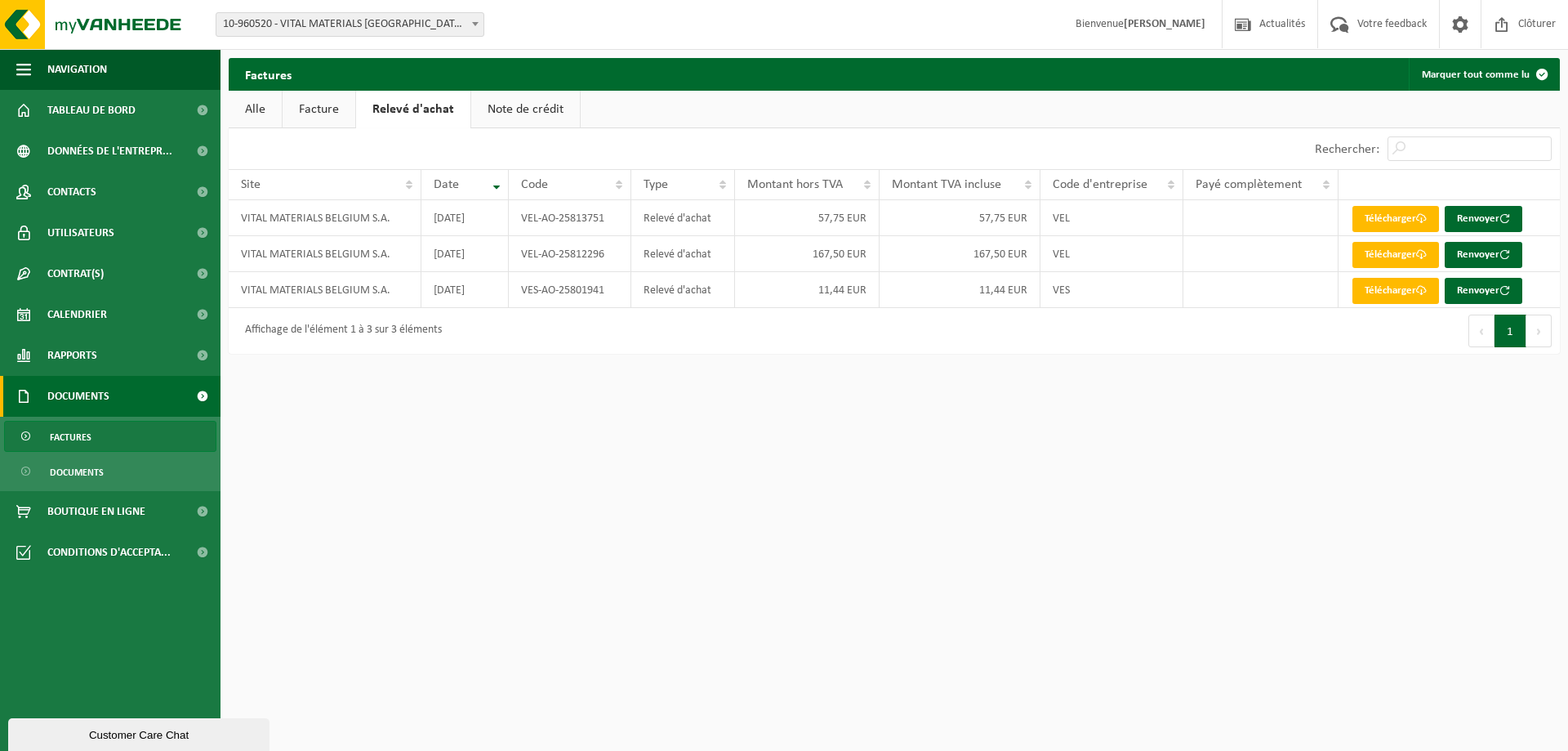
click at [527, 111] on link "Note de crédit" at bounding box center [525, 110] width 109 height 38
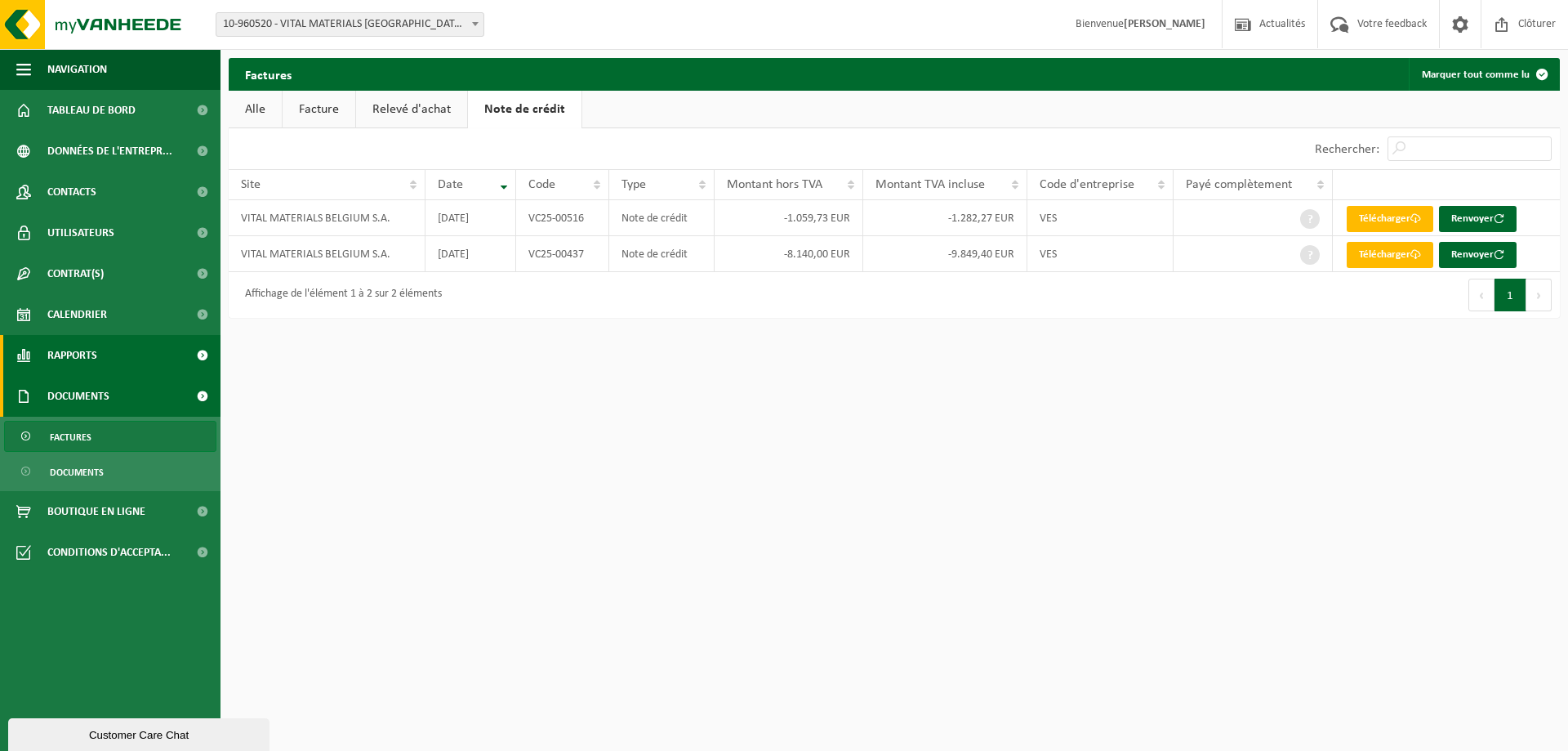
click at [107, 343] on link "Rapports" at bounding box center [110, 355] width 221 height 40
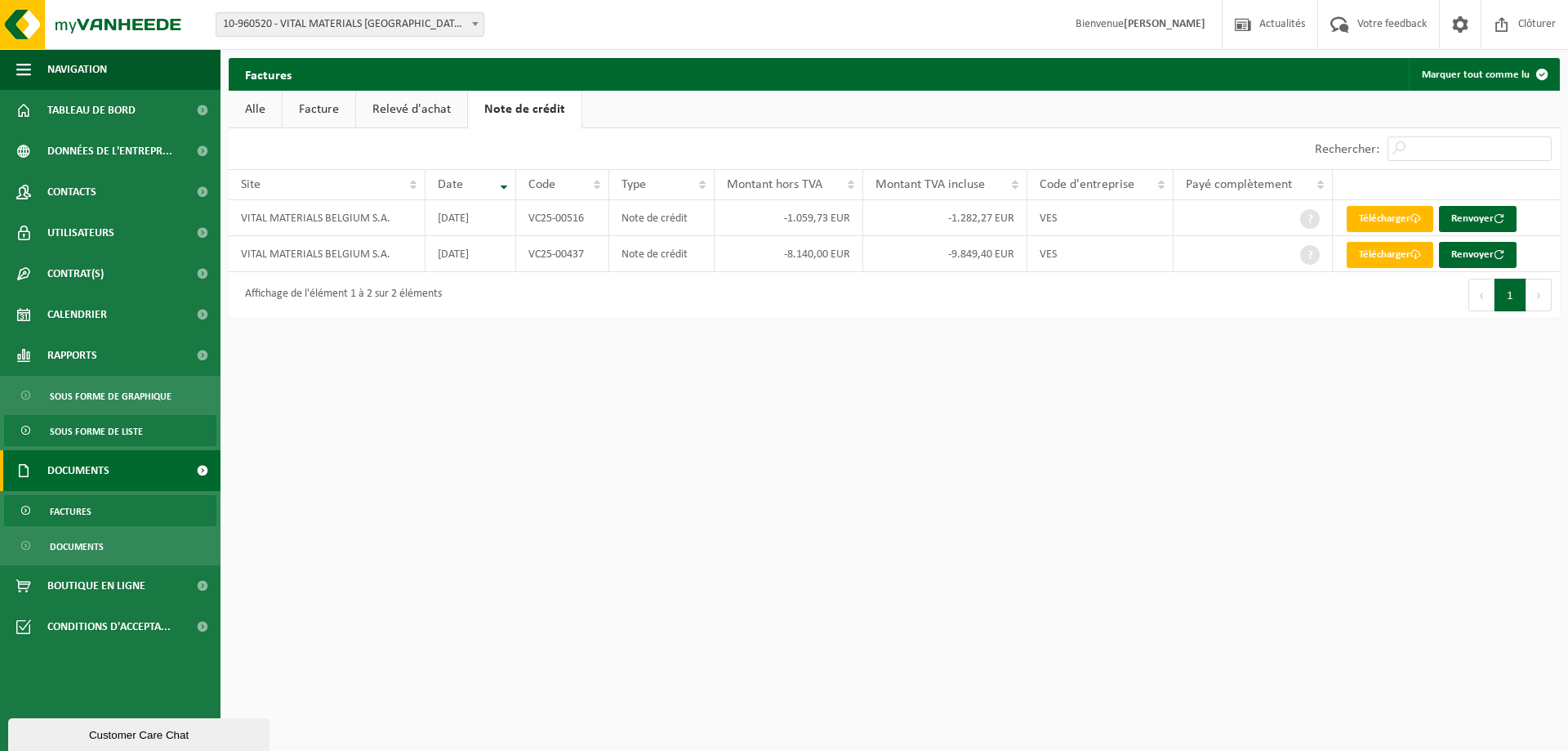
click at [106, 438] on span "Sous forme de liste" at bounding box center [96, 432] width 93 height 31
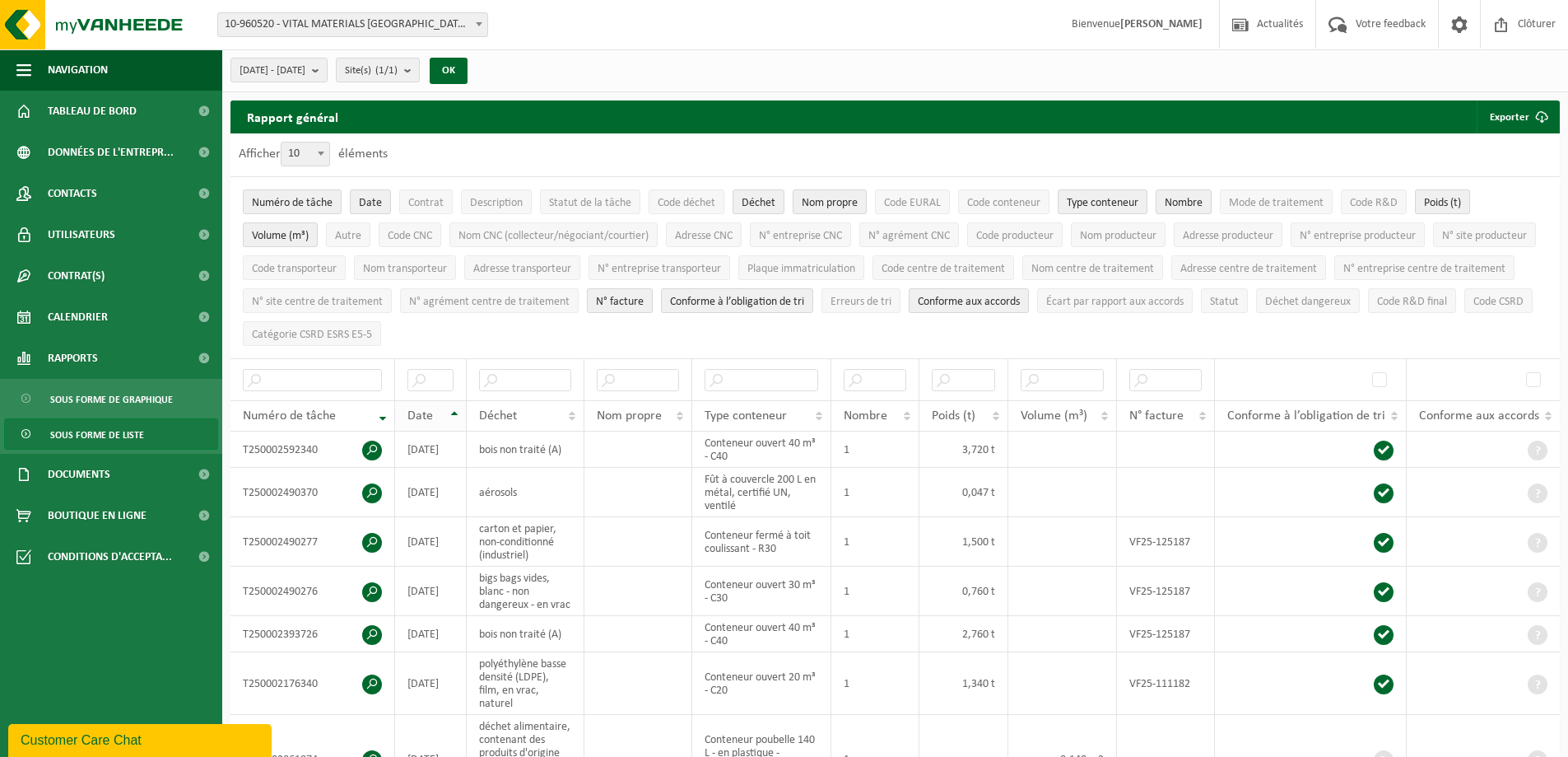
click at [453, 409] on th "Date" at bounding box center [430, 416] width 71 height 32
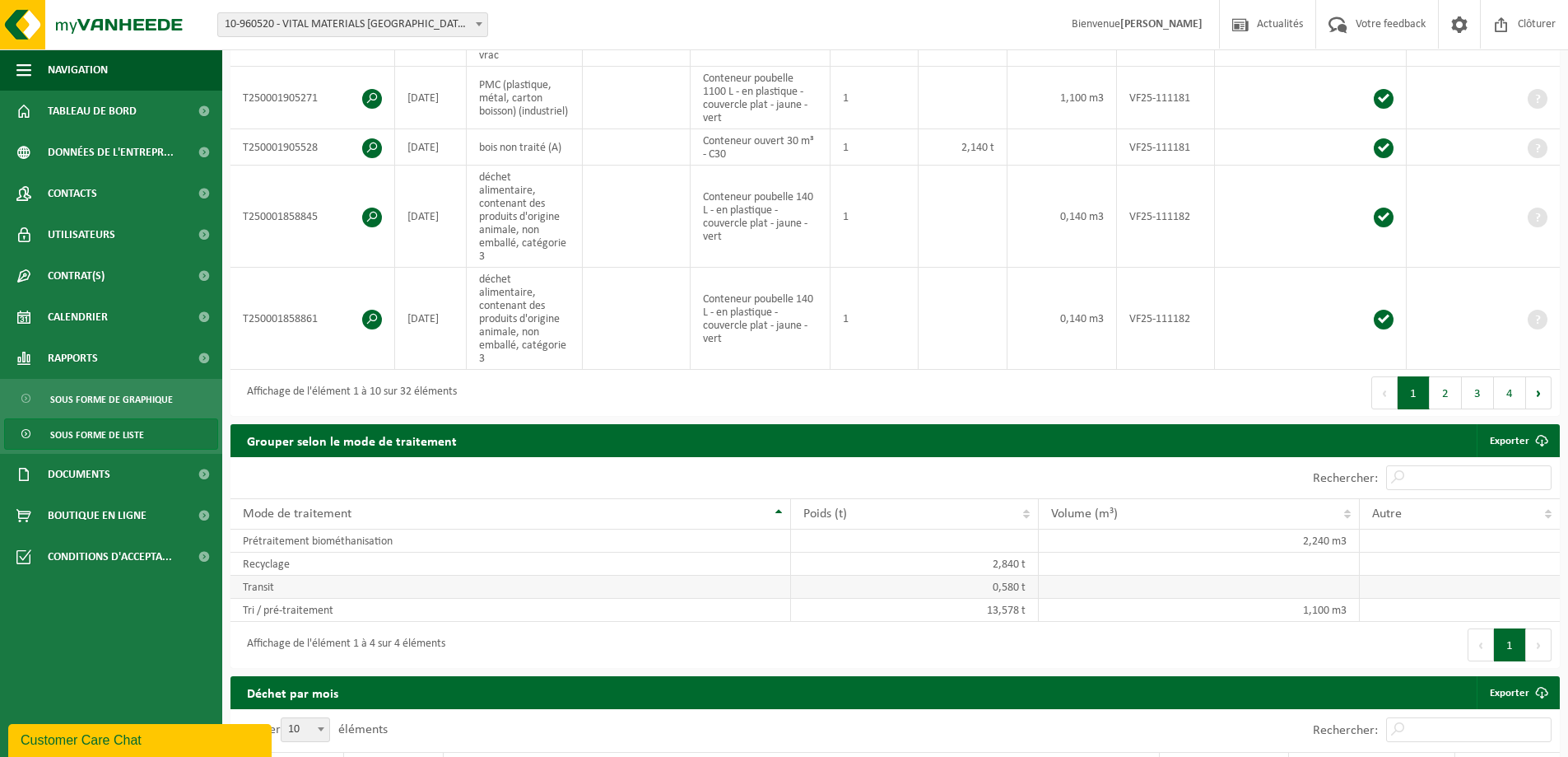
scroll to position [824, 0]
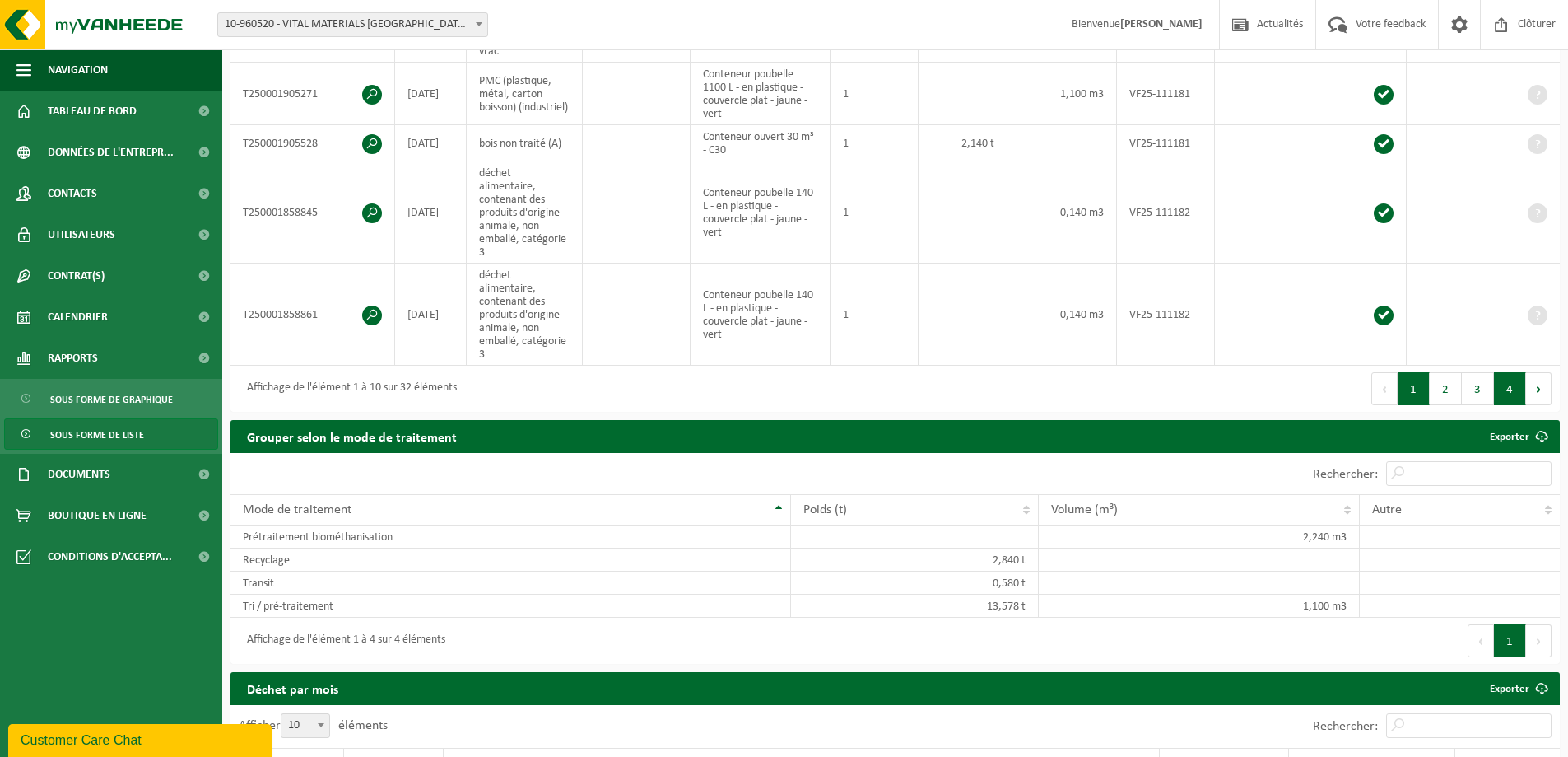
click at [1496, 372] on button "4" at bounding box center [1510, 389] width 32 height 33
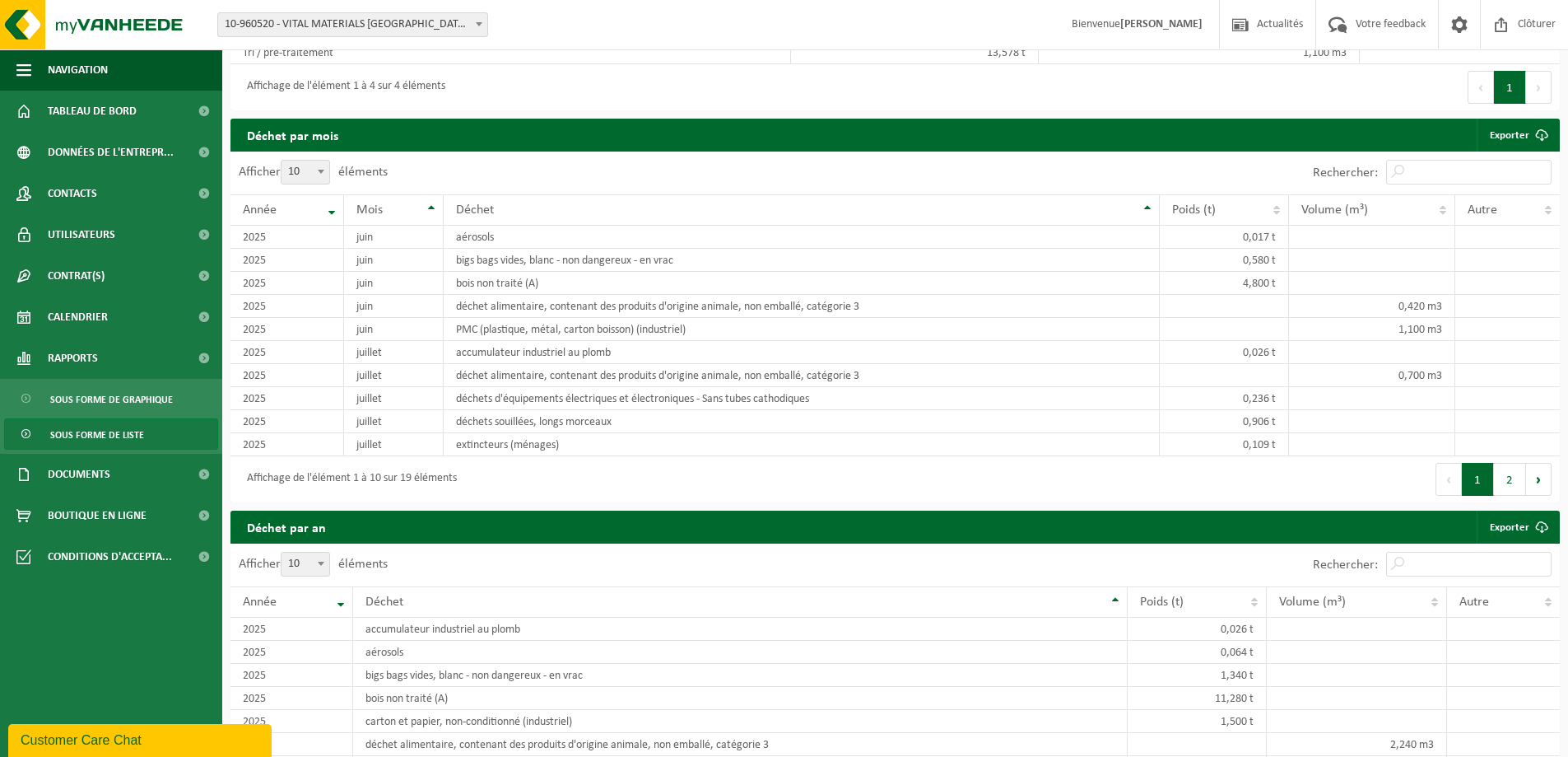
scroll to position [250, 0]
